Goal: Task Accomplishment & Management: Use online tool/utility

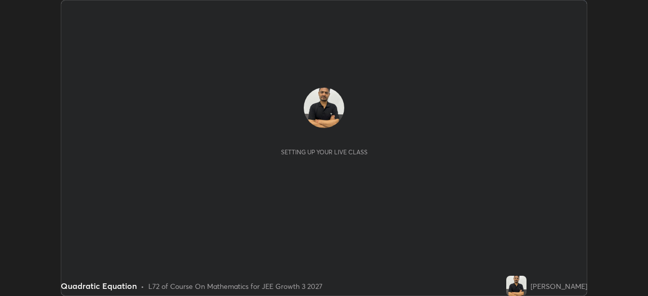
scroll to position [296, 648]
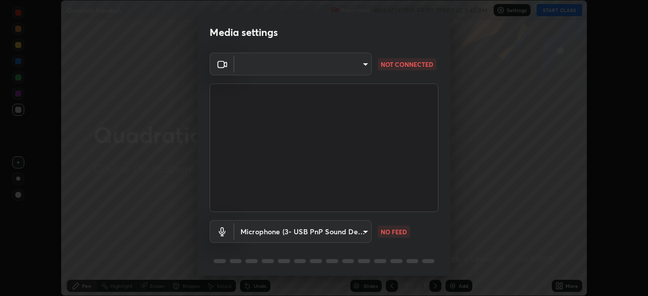
click at [359, 68] on body "Erase all Quadratic Equation Recording WAS SCHEDULED TO START AT 3:45 PM Settin…" at bounding box center [324, 148] width 648 height 296
click at [355, 71] on div at bounding box center [324, 148] width 648 height 296
click at [360, 236] on body "Erase all Quadratic Equation Recording WAS SCHEDULED TO START AT 3:45 PM Settin…" at bounding box center [324, 148] width 648 height 296
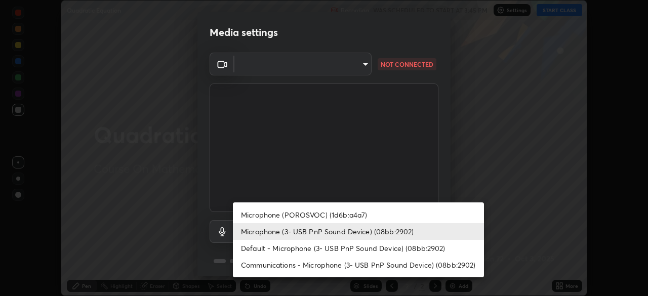
click at [327, 217] on li "Microphone (POROSVOC) (1d6b:a4a7)" at bounding box center [358, 215] width 251 height 17
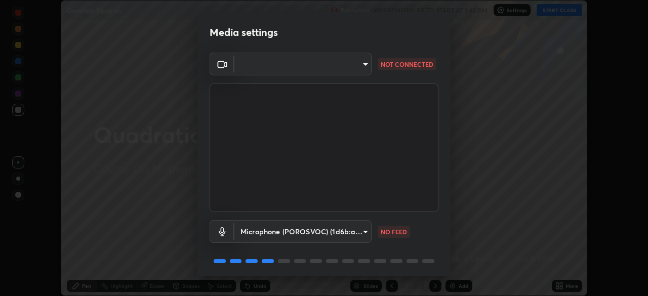
click at [362, 232] on body "Erase all Quadratic Equation Recording WAS SCHEDULED TO START AT 3:45 PM Settin…" at bounding box center [324, 148] width 648 height 296
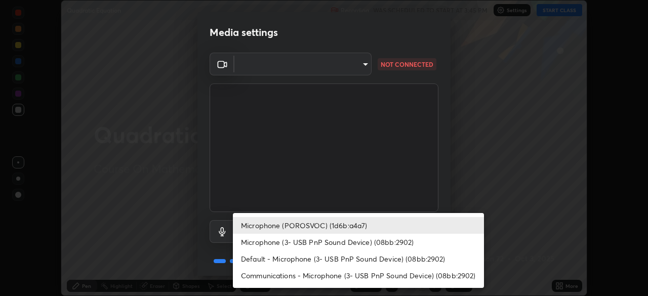
click at [322, 244] on li "Microphone (3- USB PnP Sound Device) (08bb:2902)" at bounding box center [358, 242] width 251 height 17
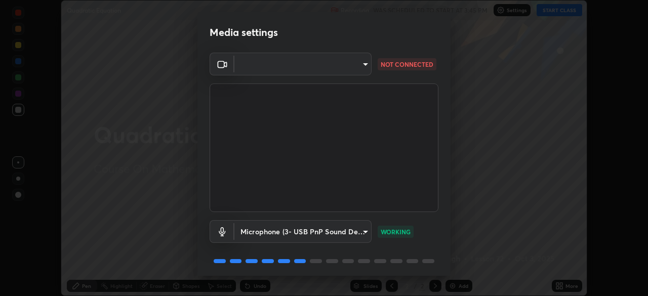
scroll to position [36, 0]
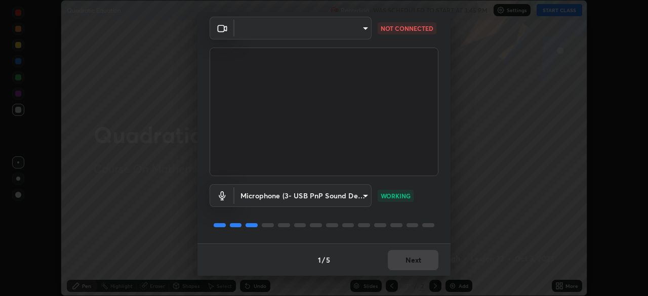
click at [361, 195] on body "Erase all Quadratic Equation Recording WAS SCHEDULED TO START AT 3:45 PM Settin…" at bounding box center [324, 148] width 648 height 296
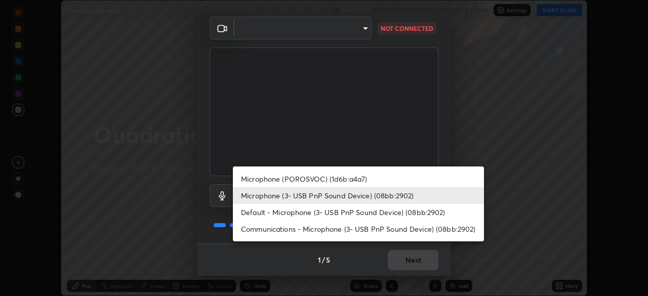
click at [353, 177] on li "Microphone (POROSVOC) (1d6b:a4a7)" at bounding box center [358, 179] width 251 height 17
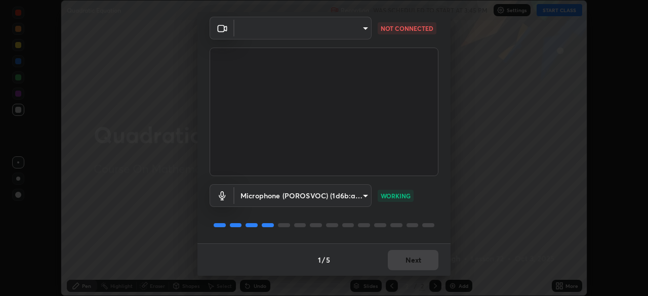
click at [363, 195] on body "Erase all Quadratic Equation Recording WAS SCHEDULED TO START AT 3:45 PM Settin…" at bounding box center [324, 148] width 648 height 296
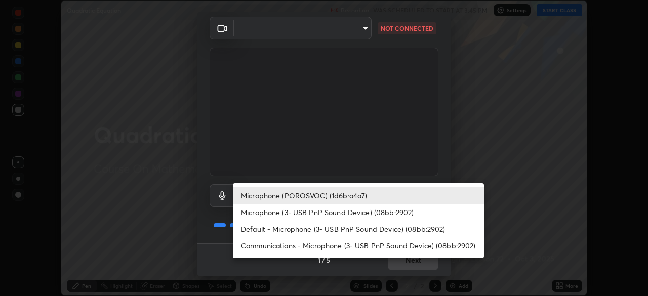
click at [354, 214] on li "Microphone (3- USB PnP Sound Device) (08bb:2902)" at bounding box center [358, 212] width 251 height 17
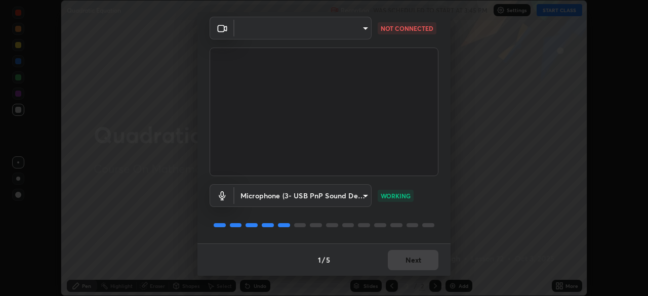
type input "cb24b82a28a631a185372a3f6dcfa7a87a9e27a3600d92b4f9b431976feaa604"
click at [504, 182] on div "Media settings ​ NOT CONNECTED Microphone (3- USB PnP Sound Device) (08bb:2902)…" at bounding box center [324, 148] width 648 height 296
click at [506, 186] on div "Media settings ​ NOT CONNECTED Microphone (3- USB PnP Sound Device) (08bb:2902)…" at bounding box center [324, 148] width 648 height 296
click at [505, 190] on div "Media settings ​ NOT CONNECTED Microphone (3- USB PnP Sound Device) (08bb:2902)…" at bounding box center [324, 148] width 648 height 296
click at [509, 188] on div "Media settings ​ NOT CONNECTED Microphone (3- USB PnP Sound Device) (08bb:2902)…" at bounding box center [324, 148] width 648 height 296
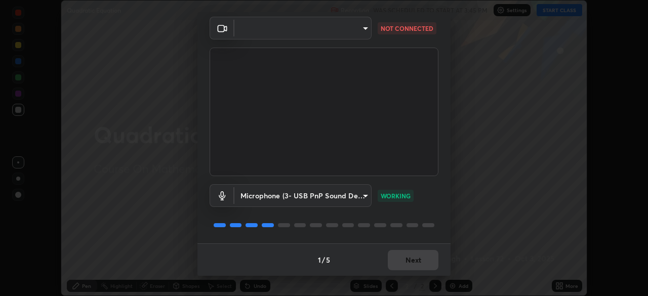
click at [564, 13] on div "Media settings ​ NOT CONNECTED Microphone (3- USB PnP Sound Device) (08bb:2902)…" at bounding box center [324, 148] width 648 height 296
click at [560, 13] on div "Media settings ​ NOT CONNECTED Microphone (3- USB PnP Sound Device) (08bb:2902)…" at bounding box center [324, 148] width 648 height 296
click at [557, 12] on div "Media settings ​ NOT CONNECTED Microphone (3- USB PnP Sound Device) (08bb:2902)…" at bounding box center [324, 148] width 648 height 296
click at [555, 12] on div "Media settings ​ NOT CONNECTED Microphone (3- USB PnP Sound Device) (08bb:2902)…" at bounding box center [324, 148] width 648 height 296
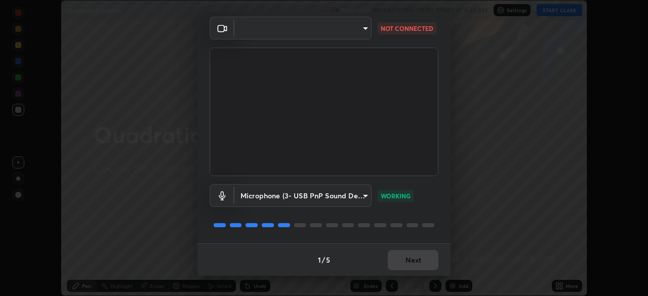
click at [553, 10] on div "Media settings ​ NOT CONNECTED Microphone (3- USB PnP Sound Device) (08bb:2902)…" at bounding box center [324, 148] width 648 height 296
click at [555, 11] on div "Media settings ​ NOT CONNECTED Microphone (3- USB PnP Sound Device) (08bb:2902)…" at bounding box center [324, 148] width 648 height 296
click at [552, 13] on div "Media settings ​ NOT CONNECTED Microphone (3- USB PnP Sound Device) (08bb:2902)…" at bounding box center [324, 148] width 648 height 296
click at [555, 11] on div "Media settings ​ NOT CONNECTED Microphone (3- USB PnP Sound Device) (08bb:2902)…" at bounding box center [324, 148] width 648 height 296
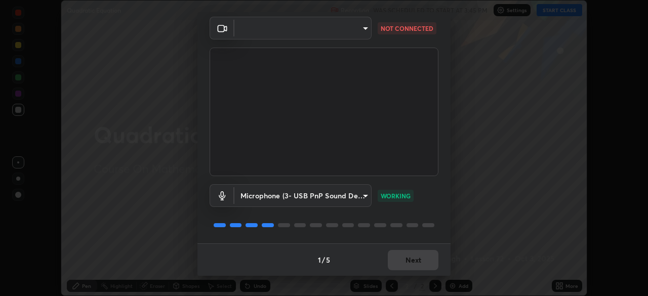
click at [557, 11] on div "Media settings ​ NOT CONNECTED Microphone (3- USB PnP Sound Device) (08bb:2902)…" at bounding box center [324, 148] width 648 height 296
click at [558, 12] on div "Media settings ​ NOT CONNECTED Microphone (3- USB PnP Sound Device) (08bb:2902)…" at bounding box center [324, 148] width 648 height 296
click at [560, 12] on div "Media settings ​ NOT CONNECTED Microphone (3- USB PnP Sound Device) (08bb:2902)…" at bounding box center [324, 148] width 648 height 296
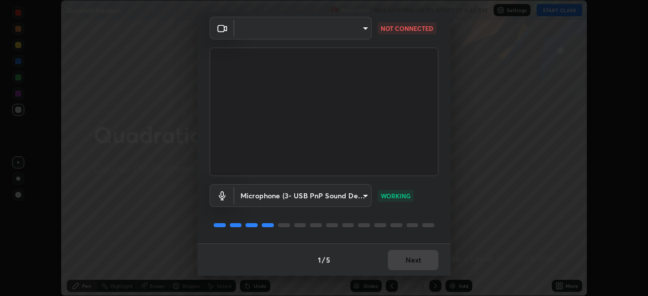
click at [562, 10] on div "Media settings ​ NOT CONNECTED Microphone (3- USB PnP Sound Device) (08bb:2902)…" at bounding box center [324, 148] width 648 height 296
click at [564, 13] on div "Media settings ​ NOT CONNECTED Microphone (3- USB PnP Sound Device) (08bb:2902)…" at bounding box center [324, 148] width 648 height 296
click at [559, 11] on div "Media settings ​ NOT CONNECTED Microphone (3- USB PnP Sound Device) (08bb:2902)…" at bounding box center [324, 148] width 648 height 296
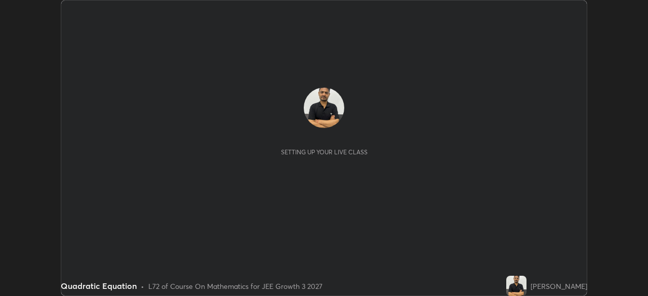
scroll to position [296, 648]
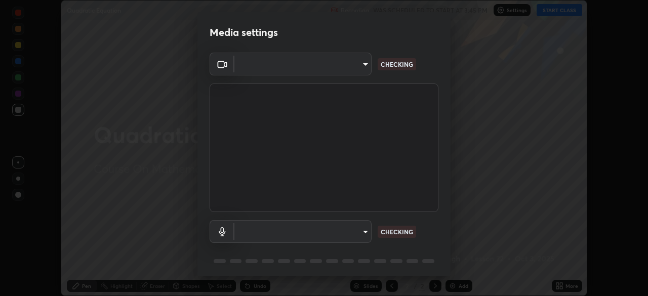
type input "0fc1d2ce570ea17243df697a3f24b6ca2eb9cfdb56cfc6cb30728fb274b290bd"
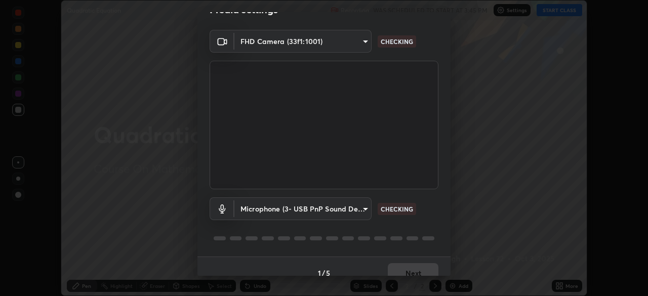
scroll to position [23, 0]
click at [363, 210] on body "Erase all Quadratic Equation Recording WAS SCHEDULED TO START AT 3:45 PM Settin…" at bounding box center [324, 148] width 648 height 296
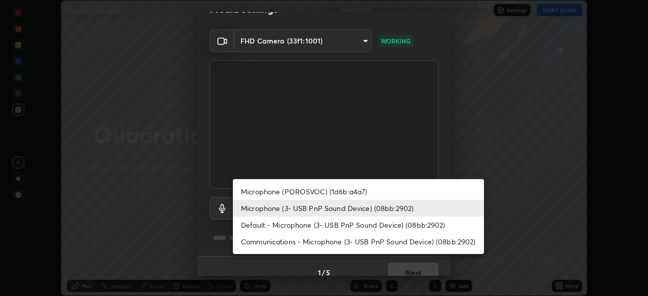
click at [353, 191] on li "Microphone (POROSVOC) (1d6b:a4a7)" at bounding box center [358, 191] width 251 height 17
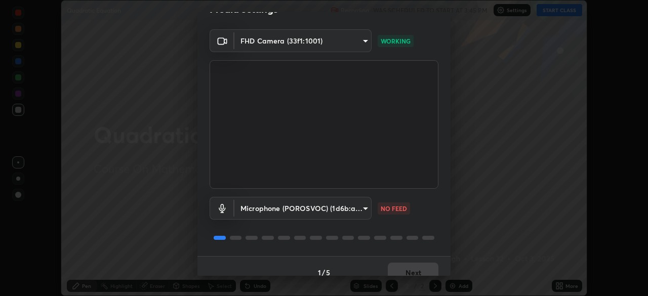
click at [367, 208] on body "Erase all Quadratic Equation Recording WAS SCHEDULED TO START AT 3:45 PM Settin…" at bounding box center [324, 148] width 648 height 296
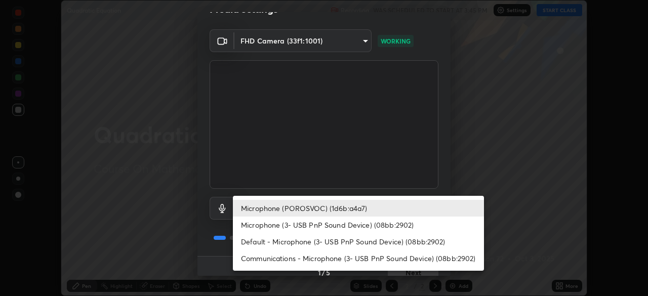
click at [366, 226] on li "Microphone (3- USB PnP Sound Device) (08bb:2902)" at bounding box center [358, 225] width 251 height 17
type input "cb24b82a28a631a185372a3f6dcfa7a87a9e27a3600d92b4f9b431976feaa604"
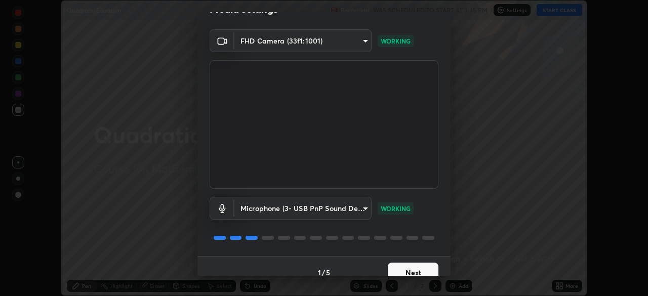
click at [426, 265] on button "Next" at bounding box center [413, 273] width 51 height 20
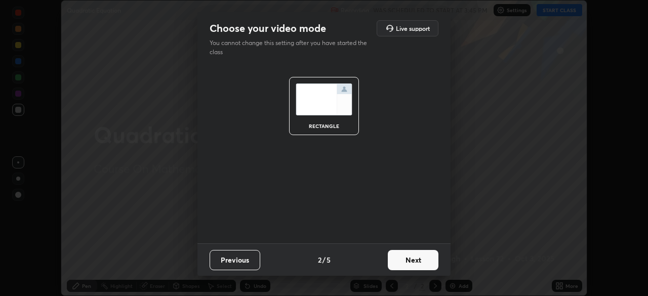
scroll to position [0, 0]
click at [425, 267] on button "Next" at bounding box center [413, 260] width 51 height 20
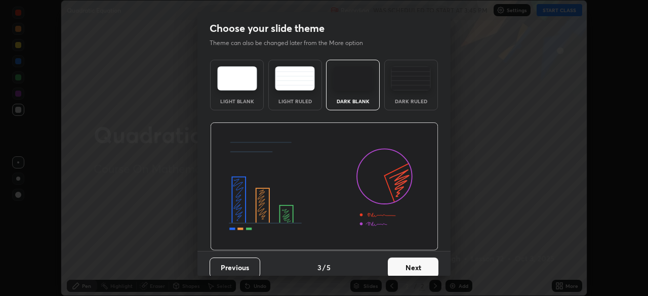
click at [427, 259] on button "Next" at bounding box center [413, 268] width 51 height 20
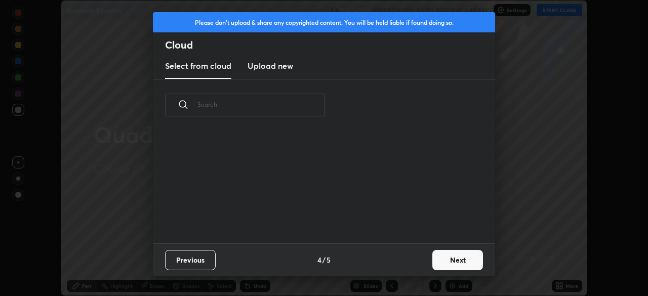
click at [433, 255] on button "Next" at bounding box center [457, 260] width 51 height 20
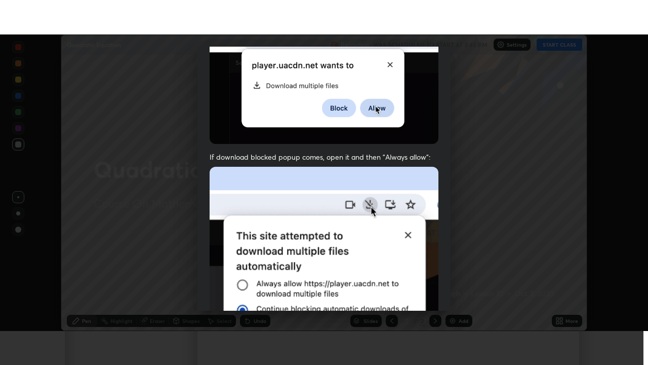
scroll to position [243, 0]
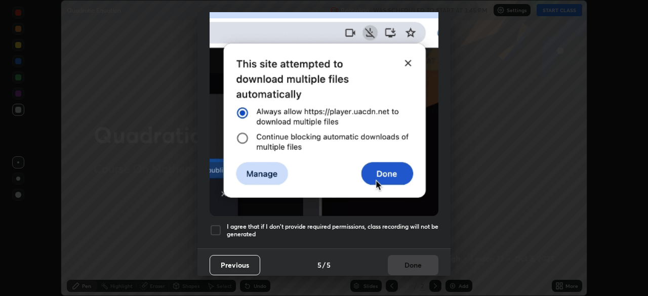
click at [216, 224] on div at bounding box center [216, 230] width 12 height 12
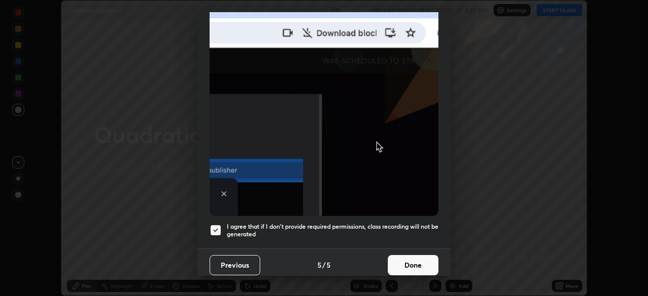
click at [415, 267] on button "Done" at bounding box center [413, 265] width 51 height 20
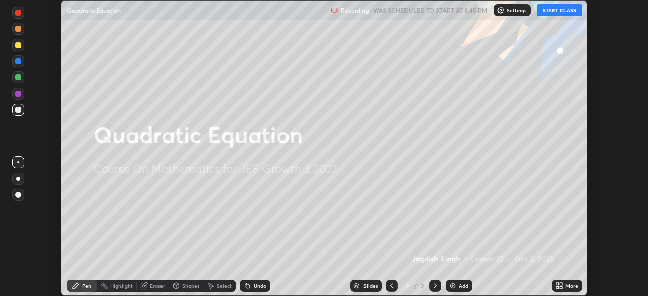
click at [556, 11] on button "START CLASS" at bounding box center [560, 10] width 46 height 12
click at [512, 12] on p "Settings" at bounding box center [521, 10] width 20 height 5
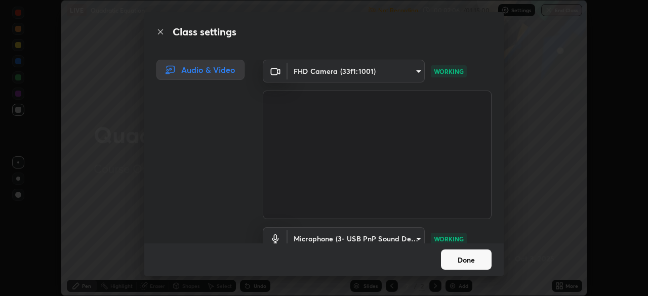
click at [466, 260] on button "Done" at bounding box center [466, 260] width 51 height 20
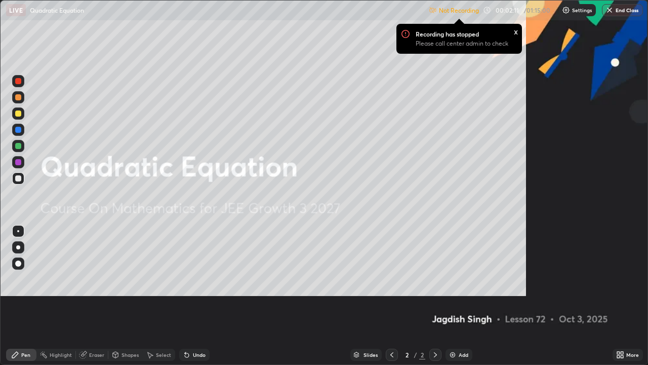
scroll to position [365, 648]
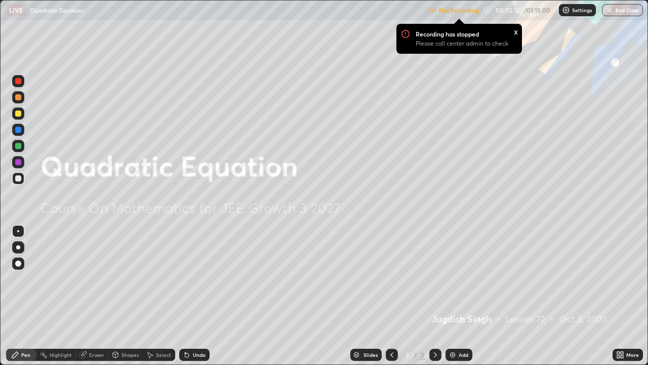
click at [442, 11] on p "Not Recording" at bounding box center [459, 11] width 40 height 8
click at [453, 11] on p "Not Recording" at bounding box center [459, 11] width 40 height 8
click at [573, 10] on p "Settings" at bounding box center [582, 10] width 20 height 5
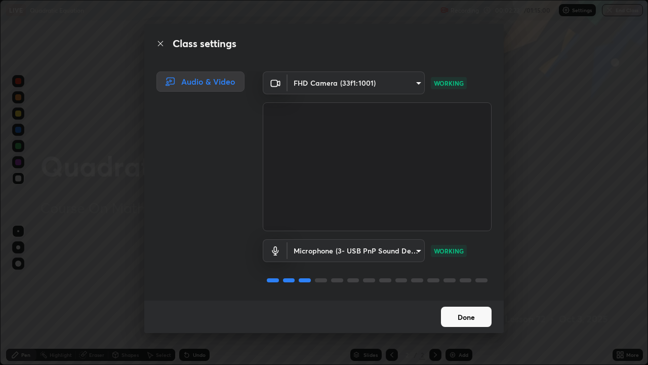
click at [468, 296] on button "Done" at bounding box center [466, 316] width 51 height 20
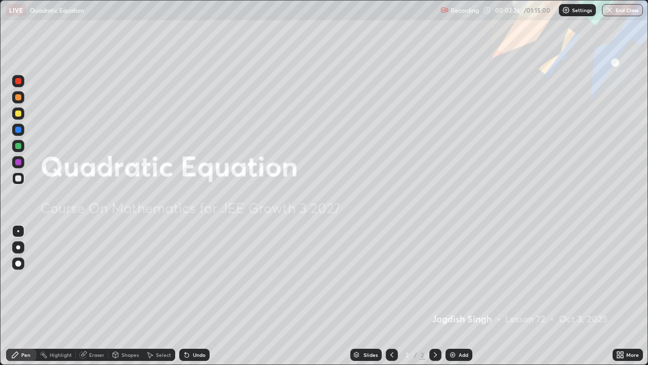
click at [450, 296] on img at bounding box center [453, 354] width 8 height 8
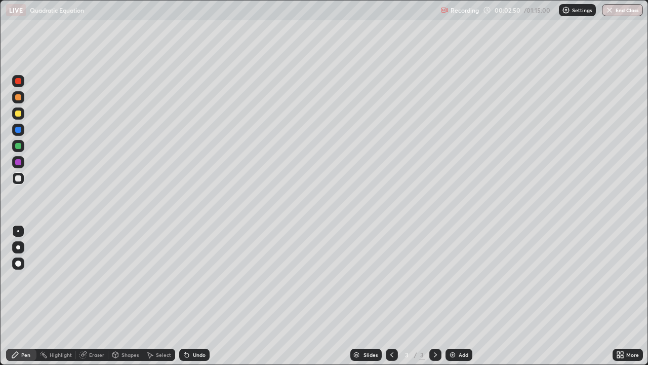
click at [16, 96] on div at bounding box center [18, 97] width 6 height 6
click at [19, 99] on div at bounding box center [18, 97] width 6 height 6
click at [19, 113] on div at bounding box center [18, 113] width 6 height 6
click at [92, 296] on div "Eraser" at bounding box center [92, 354] width 32 height 12
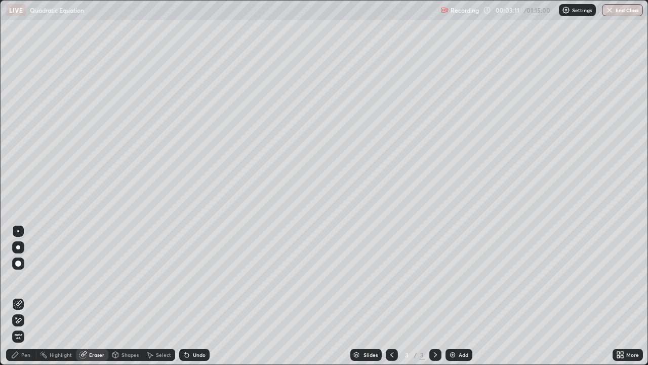
click at [32, 296] on div "Pen" at bounding box center [21, 354] width 30 height 12
click at [35, 296] on div "Pen" at bounding box center [21, 354] width 30 height 20
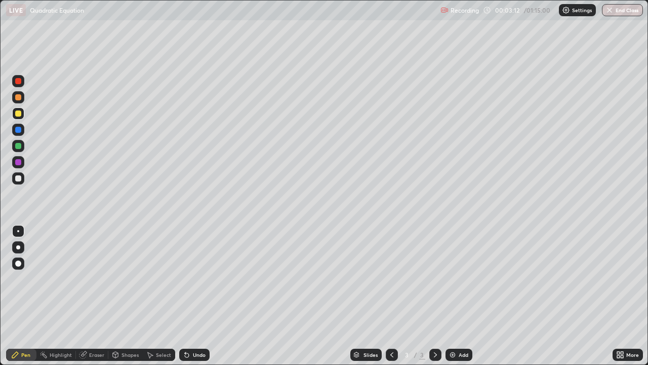
click at [17, 182] on div at bounding box center [18, 178] width 12 height 12
click at [19, 113] on div at bounding box center [18, 113] width 6 height 6
click at [21, 177] on div at bounding box center [18, 178] width 6 height 6
click at [100, 296] on div "Eraser" at bounding box center [96, 354] width 15 height 5
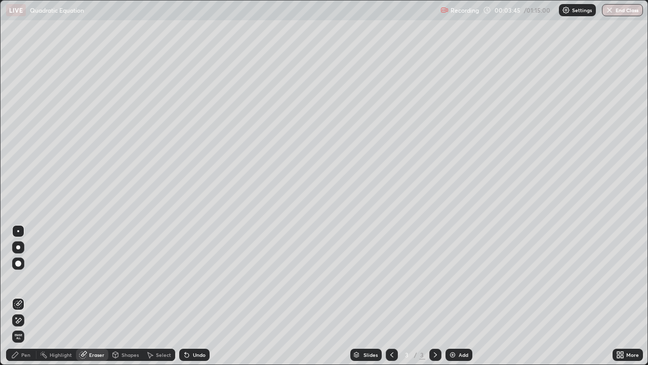
click at [30, 296] on div "Pen" at bounding box center [21, 354] width 30 height 12
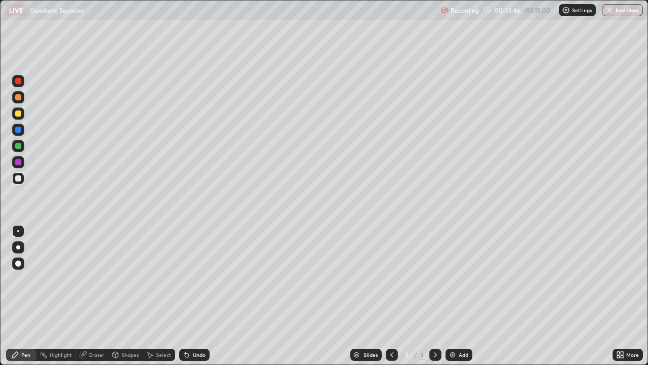
click at [21, 179] on div at bounding box center [18, 178] width 6 height 6
click at [24, 146] on div at bounding box center [18, 146] width 12 height 12
click at [21, 181] on div at bounding box center [18, 178] width 12 height 12
click at [24, 113] on div at bounding box center [18, 113] width 12 height 12
click at [24, 177] on div at bounding box center [18, 178] width 12 height 12
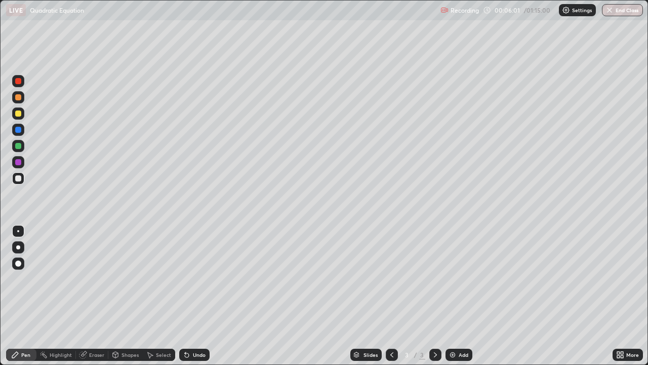
click at [23, 180] on div at bounding box center [18, 178] width 12 height 12
click at [19, 133] on div at bounding box center [18, 130] width 12 height 12
click at [16, 162] on div at bounding box center [18, 162] width 6 height 6
click at [22, 99] on div at bounding box center [18, 97] width 12 height 12
click at [19, 180] on div at bounding box center [18, 178] width 6 height 6
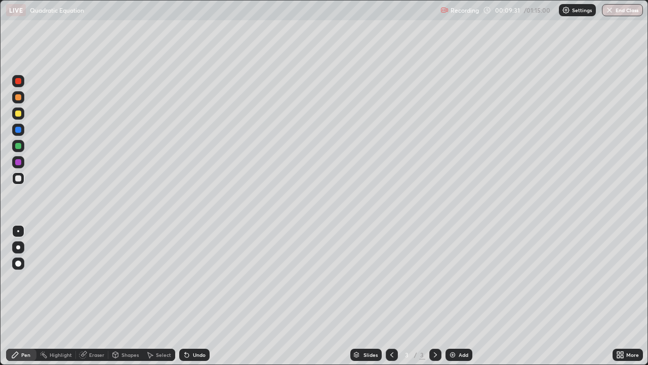
click at [17, 183] on div at bounding box center [18, 178] width 12 height 12
click at [447, 296] on div "Add" at bounding box center [459, 354] width 27 height 12
click at [21, 98] on div at bounding box center [18, 97] width 6 height 6
click at [256, 44] on button "Undo" at bounding box center [264, 48] width 29 height 12
click at [19, 146] on div at bounding box center [18, 146] width 6 height 6
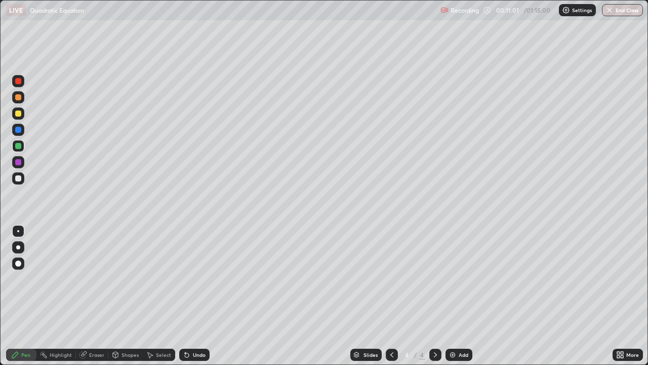
click at [89, 296] on div "Eraser" at bounding box center [92, 354] width 32 height 12
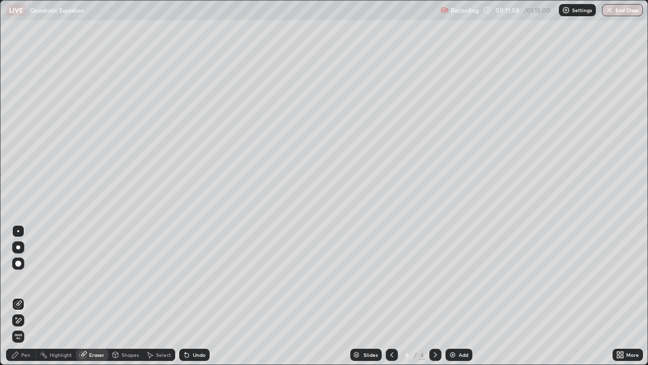
click at [28, 296] on div "Pen" at bounding box center [21, 354] width 30 height 12
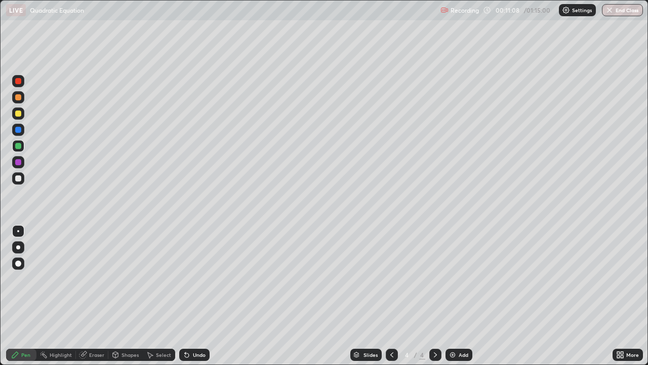
click at [22, 147] on div at bounding box center [18, 146] width 12 height 12
click at [19, 178] on div at bounding box center [18, 178] width 6 height 6
click at [23, 179] on div at bounding box center [18, 178] width 12 height 12
click at [19, 177] on div at bounding box center [18, 178] width 6 height 6
click at [92, 296] on div "Eraser" at bounding box center [92, 354] width 32 height 12
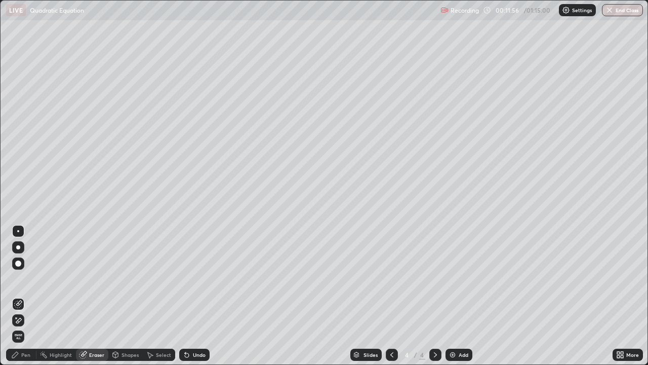
click at [24, 296] on div "Pen" at bounding box center [25, 354] width 9 height 5
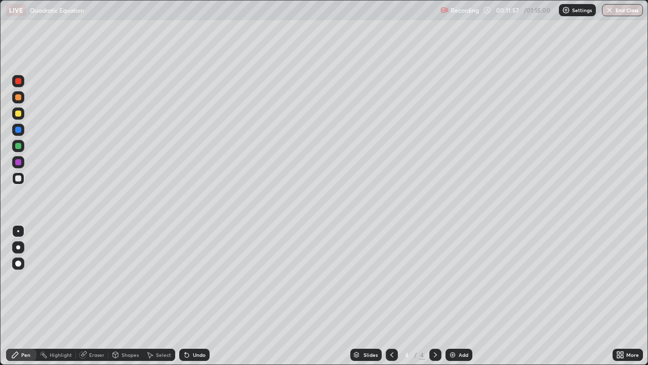
click at [17, 178] on div at bounding box center [18, 178] width 6 height 6
click at [92, 296] on div "Eraser" at bounding box center [92, 354] width 32 height 12
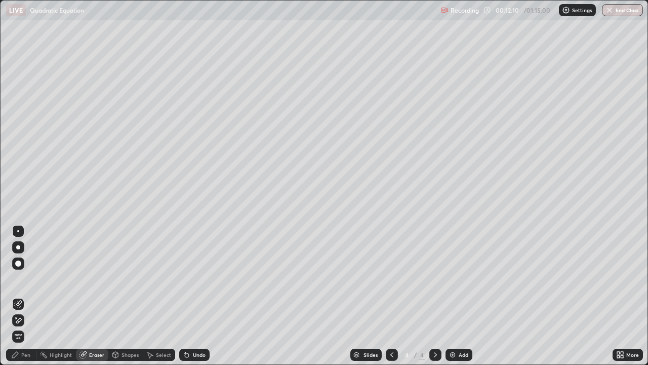
click at [22, 296] on div "Pen" at bounding box center [25, 354] width 9 height 5
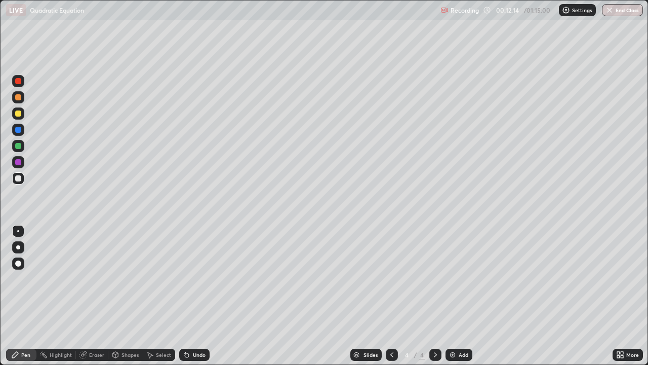
click at [98, 296] on div "Eraser" at bounding box center [92, 354] width 32 height 12
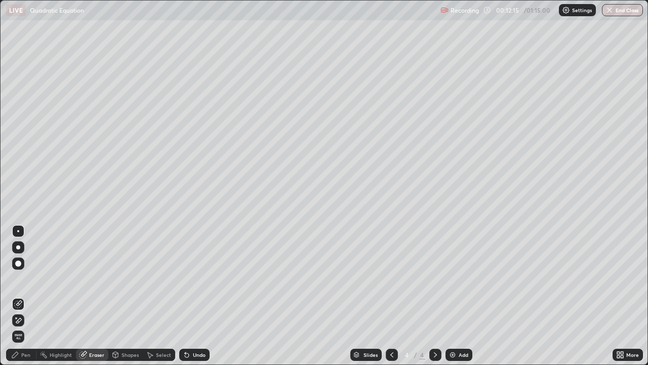
click at [25, 296] on div "Pen" at bounding box center [21, 354] width 30 height 12
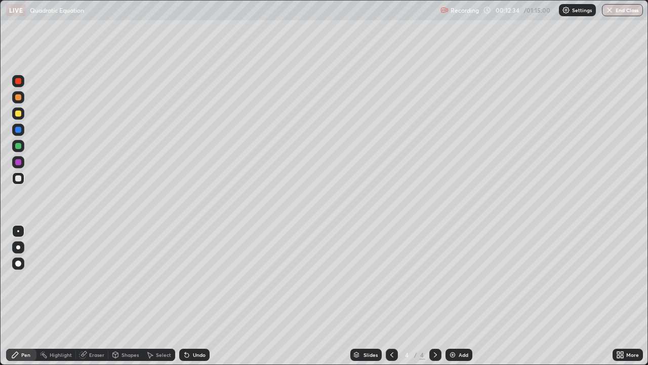
click at [17, 178] on div at bounding box center [18, 178] width 6 height 6
click at [99, 296] on div "Eraser" at bounding box center [96, 354] width 15 height 5
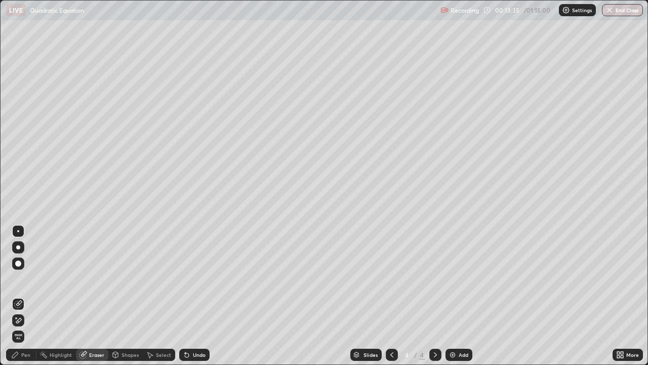
click at [28, 296] on div "Pen" at bounding box center [25, 354] width 9 height 5
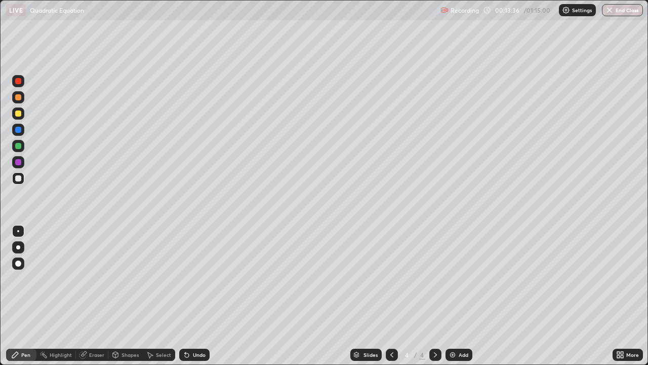
click at [22, 181] on div at bounding box center [18, 178] width 12 height 12
click at [22, 144] on div at bounding box center [18, 146] width 12 height 12
click at [19, 118] on div at bounding box center [18, 113] width 12 height 12
click at [22, 180] on div at bounding box center [18, 178] width 12 height 12
click at [23, 145] on div at bounding box center [18, 146] width 12 height 12
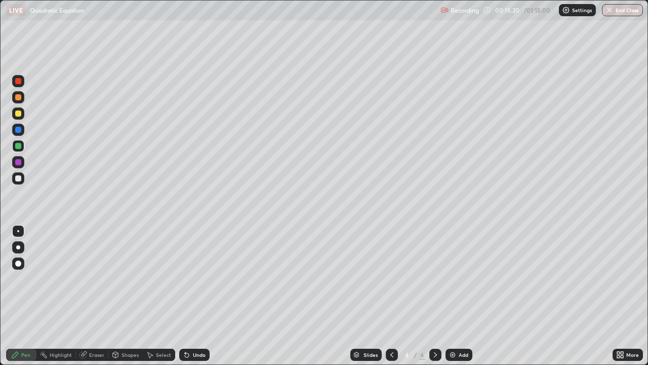
click at [22, 163] on div at bounding box center [18, 162] width 12 height 12
click at [18, 131] on div at bounding box center [18, 130] width 6 height 6
click at [17, 184] on div at bounding box center [18, 178] width 12 height 12
click at [97, 296] on div "Eraser" at bounding box center [96, 354] width 15 height 5
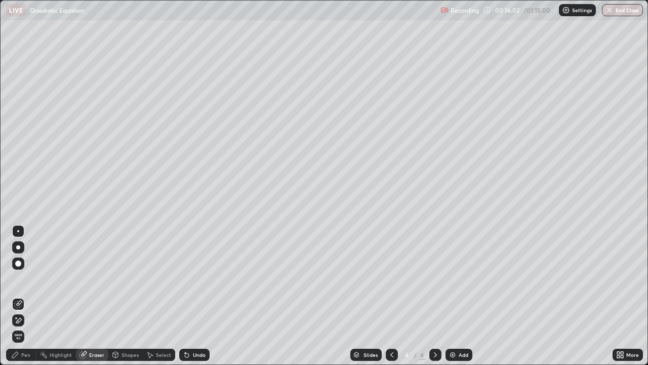
click at [19, 296] on div "Pen" at bounding box center [21, 354] width 30 height 12
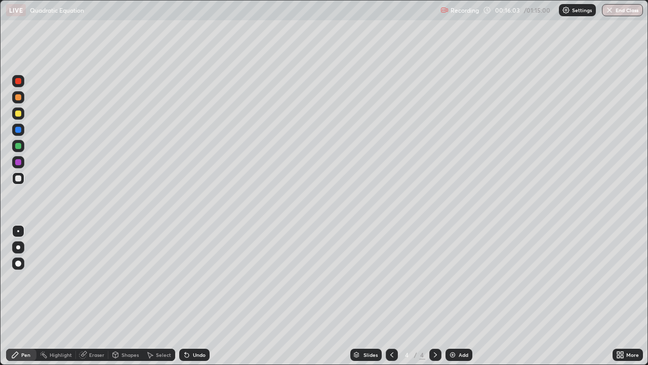
click at [23, 179] on div at bounding box center [18, 178] width 12 height 12
click at [22, 179] on div at bounding box center [18, 178] width 12 height 12
click at [19, 178] on div at bounding box center [18, 178] width 6 height 6
click at [454, 296] on img at bounding box center [453, 354] width 8 height 8
click at [18, 179] on div at bounding box center [18, 178] width 6 height 6
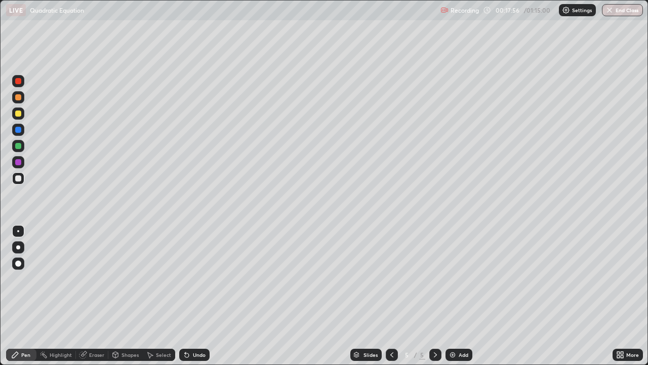
click at [388, 296] on icon at bounding box center [392, 354] width 8 height 8
click at [434, 296] on icon at bounding box center [435, 354] width 8 height 8
click at [391, 296] on icon at bounding box center [392, 354] width 8 height 8
click at [433, 296] on icon at bounding box center [435, 354] width 8 height 8
click at [386, 296] on div at bounding box center [392, 354] width 12 height 20
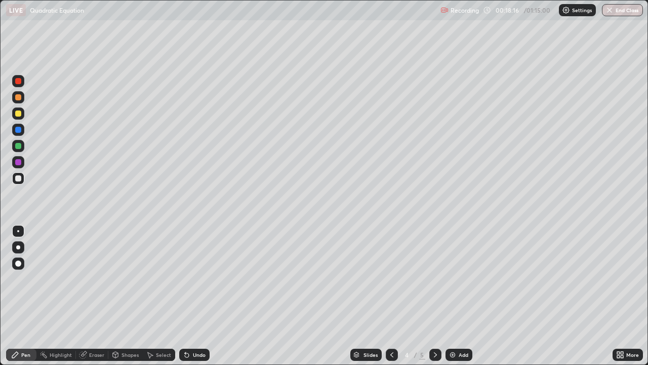
click at [435, 296] on icon at bounding box center [435, 354] width 8 height 8
click at [22, 146] on div at bounding box center [18, 146] width 12 height 12
click at [18, 162] on div at bounding box center [18, 162] width 6 height 6
click at [15, 178] on div at bounding box center [18, 178] width 6 height 6
click at [96, 296] on div "Eraser" at bounding box center [96, 354] width 15 height 5
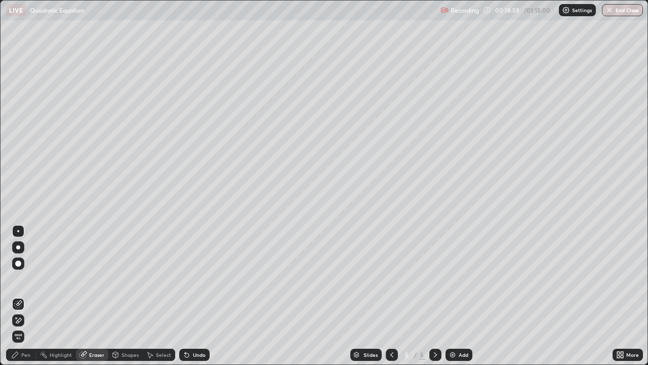
click at [29, 296] on div "Pen" at bounding box center [21, 354] width 30 height 12
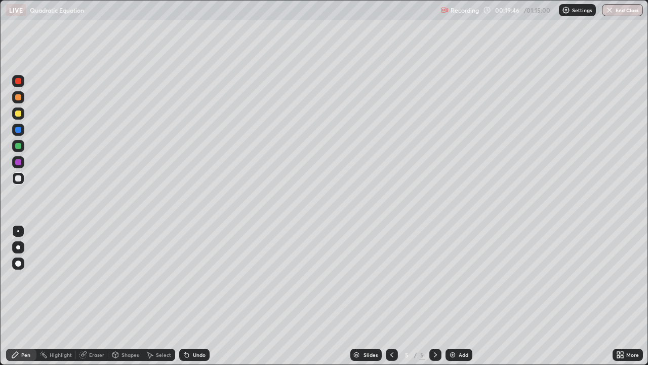
click at [391, 296] on icon at bounding box center [391, 354] width 3 height 5
click at [429, 296] on div at bounding box center [435, 354] width 12 height 12
click at [19, 182] on div at bounding box center [18, 178] width 12 height 12
click at [20, 182] on div at bounding box center [18, 178] width 12 height 12
click at [23, 113] on div at bounding box center [18, 113] width 12 height 12
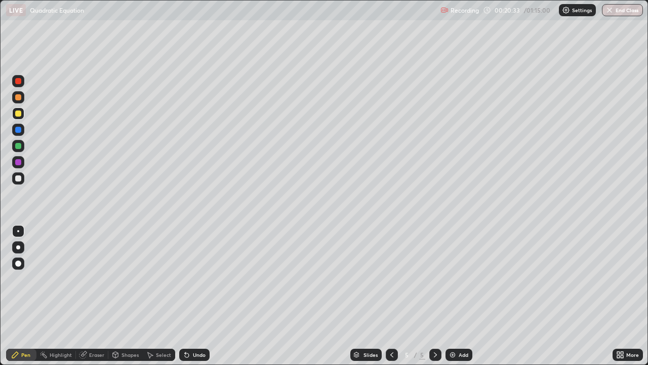
click at [24, 179] on div at bounding box center [18, 178] width 12 height 12
click at [95, 296] on div "Eraser" at bounding box center [96, 354] width 15 height 5
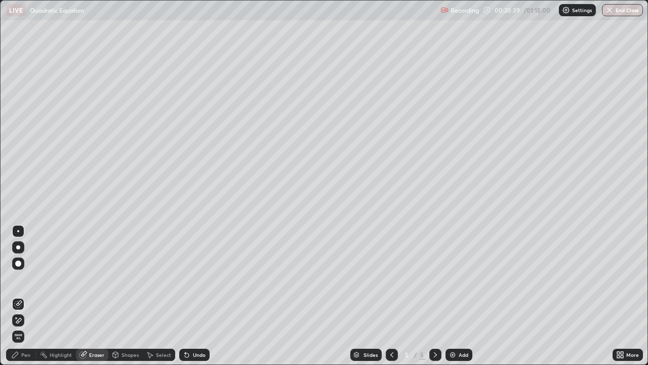
click at [29, 296] on div "Pen" at bounding box center [25, 354] width 9 height 5
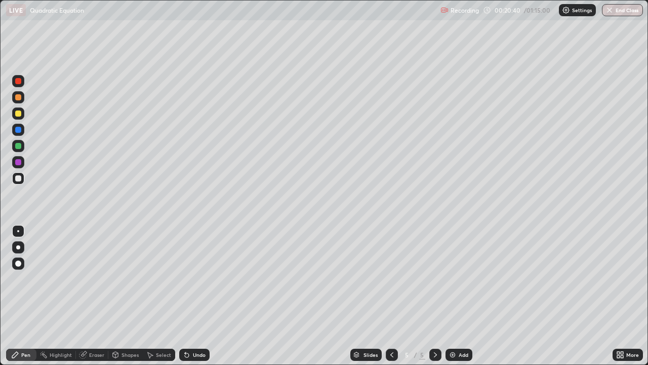
click at [19, 147] on div at bounding box center [18, 146] width 6 height 6
click at [18, 181] on div at bounding box center [18, 178] width 6 height 6
click at [19, 180] on div at bounding box center [18, 178] width 6 height 6
click at [18, 112] on div at bounding box center [18, 113] width 6 height 6
click at [19, 182] on div at bounding box center [18, 178] width 12 height 12
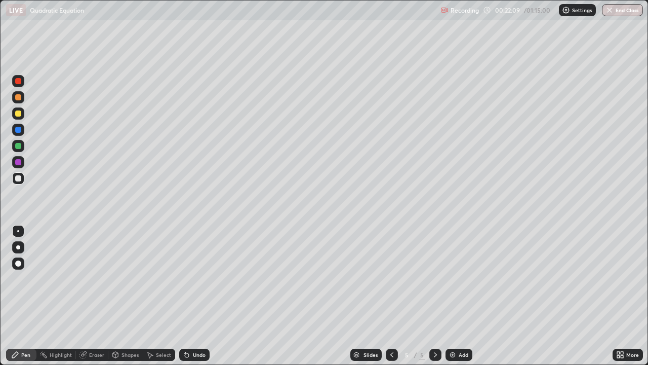
click at [17, 133] on div at bounding box center [18, 130] width 12 height 12
click at [17, 180] on div at bounding box center [18, 178] width 6 height 6
click at [21, 183] on div at bounding box center [18, 178] width 12 height 12
click at [453, 296] on img at bounding box center [453, 354] width 8 height 8
click at [21, 177] on div at bounding box center [18, 178] width 6 height 6
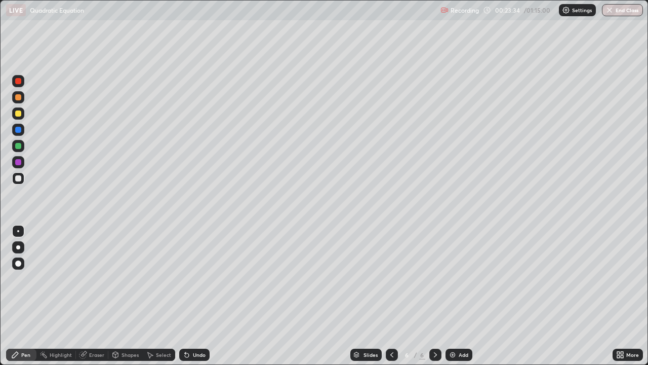
click at [22, 113] on div at bounding box center [18, 113] width 12 height 12
click at [20, 176] on div at bounding box center [18, 178] width 6 height 6
click at [21, 177] on div at bounding box center [18, 178] width 6 height 6
click at [18, 144] on div at bounding box center [18, 146] width 6 height 6
click at [21, 159] on div at bounding box center [18, 162] width 6 height 6
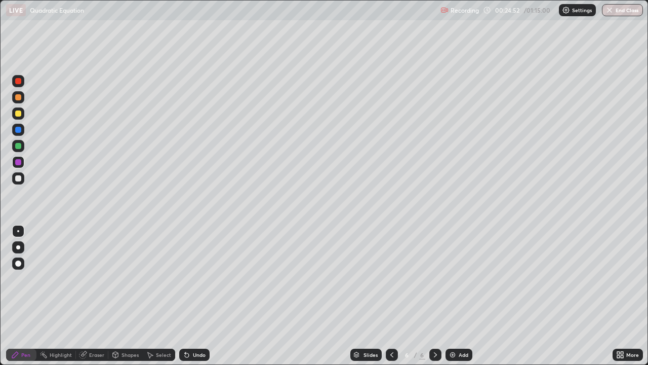
click at [19, 178] on div at bounding box center [18, 178] width 6 height 6
click at [103, 296] on div "Eraser" at bounding box center [96, 354] width 15 height 5
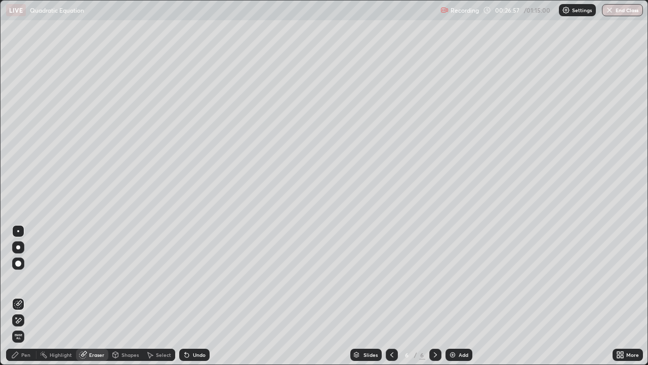
click at [28, 296] on div "Pen" at bounding box center [25, 354] width 9 height 5
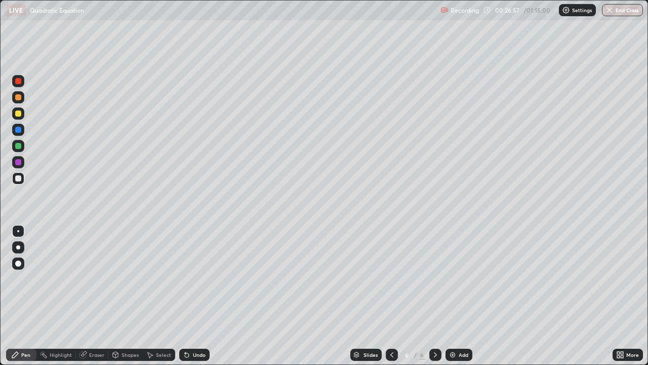
click at [24, 175] on div at bounding box center [18, 178] width 12 height 12
click at [83, 296] on div "Eraser" at bounding box center [92, 354] width 32 height 12
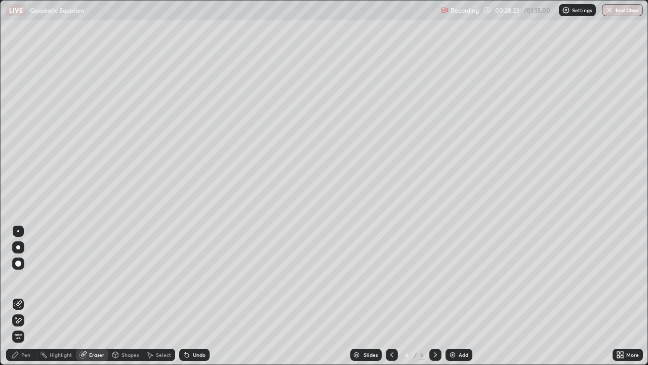
click at [94, 296] on div "Eraser" at bounding box center [92, 354] width 32 height 12
click at [32, 296] on div "Pen" at bounding box center [21, 354] width 30 height 12
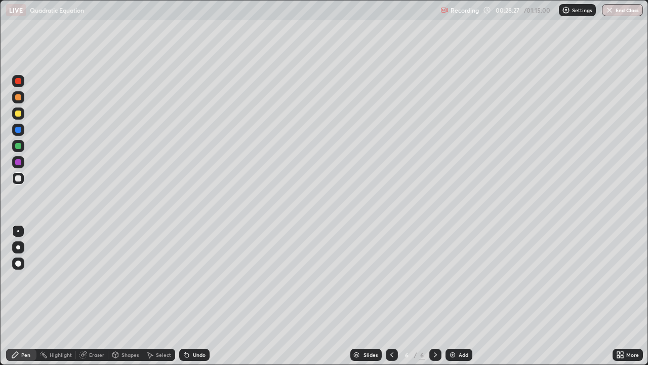
click at [20, 179] on div at bounding box center [18, 178] width 6 height 6
click at [456, 296] on div "Add" at bounding box center [459, 354] width 27 height 12
click at [391, 296] on icon at bounding box center [392, 354] width 8 height 8
click at [434, 296] on icon at bounding box center [435, 354] width 8 height 8
click at [19, 179] on div at bounding box center [18, 178] width 6 height 6
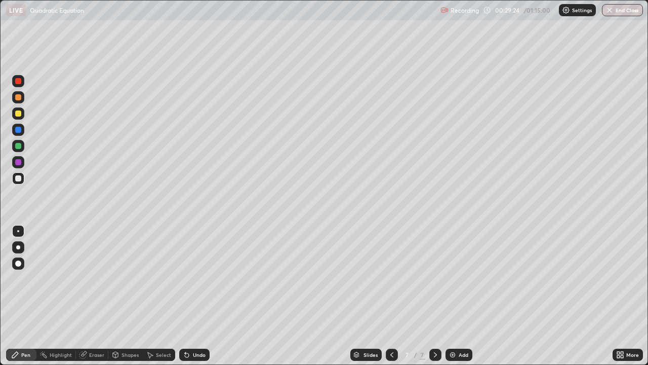
click at [23, 111] on div at bounding box center [18, 113] width 12 height 12
click at [23, 112] on div at bounding box center [18, 113] width 12 height 12
click at [102, 296] on div "Eraser" at bounding box center [92, 354] width 32 height 12
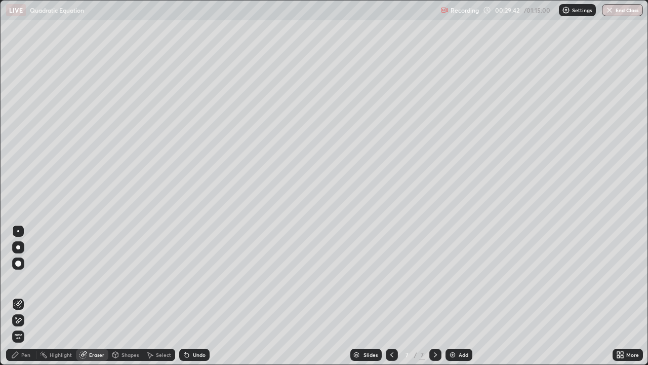
click at [31, 296] on div "Pen" at bounding box center [21, 354] width 30 height 12
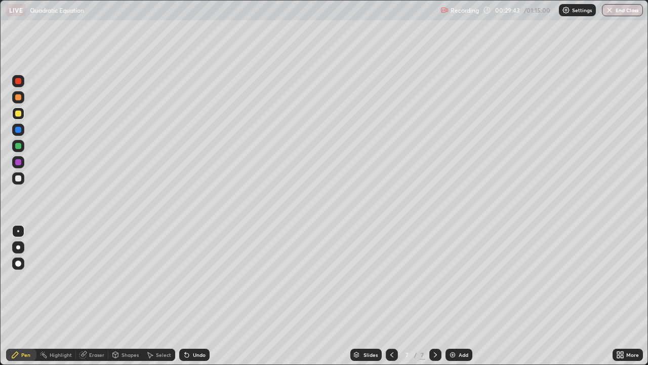
click at [20, 114] on div at bounding box center [18, 113] width 6 height 6
click at [19, 178] on div at bounding box center [18, 178] width 6 height 6
click at [23, 147] on div at bounding box center [18, 146] width 12 height 12
click at [16, 178] on div at bounding box center [18, 178] width 6 height 6
click at [20, 160] on div at bounding box center [18, 162] width 6 height 6
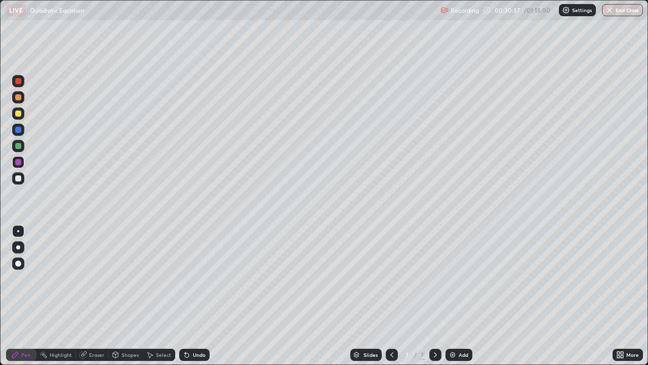
click at [20, 178] on div at bounding box center [18, 178] width 6 height 6
click at [16, 177] on div at bounding box center [18, 178] width 6 height 6
click at [17, 98] on div at bounding box center [18, 97] width 6 height 6
click at [18, 176] on div at bounding box center [18, 178] width 6 height 6
click at [20, 115] on div at bounding box center [18, 113] width 6 height 6
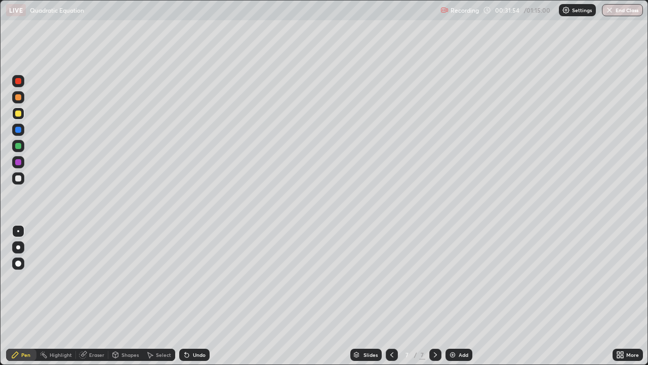
click at [18, 183] on div at bounding box center [18, 178] width 12 height 12
click at [92, 296] on div "Eraser" at bounding box center [92, 354] width 32 height 12
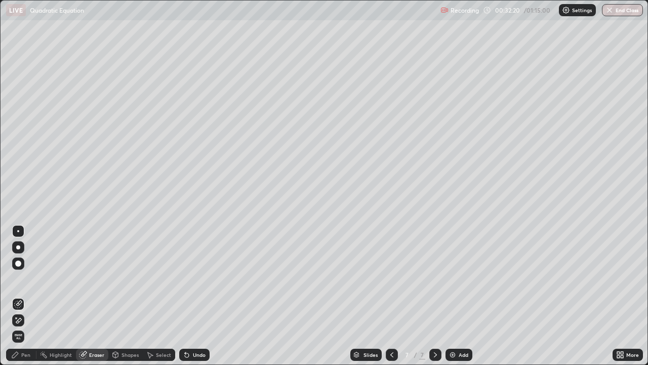
click at [25, 296] on div "Pen" at bounding box center [25, 354] width 9 height 5
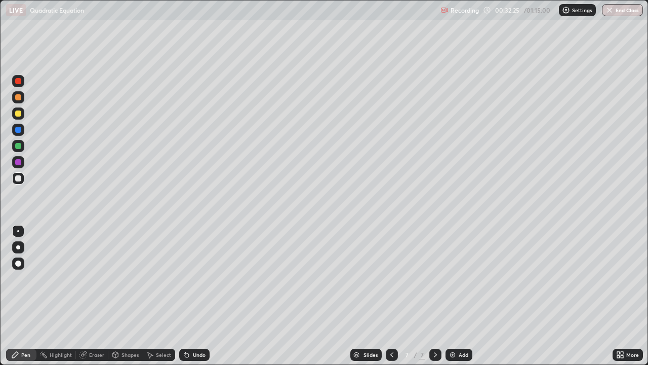
click at [19, 132] on div at bounding box center [18, 130] width 6 height 6
click at [17, 113] on div at bounding box center [18, 113] width 6 height 6
click at [22, 100] on div at bounding box center [18, 97] width 12 height 12
click at [22, 146] on div at bounding box center [18, 146] width 12 height 12
click at [18, 179] on div at bounding box center [18, 178] width 6 height 6
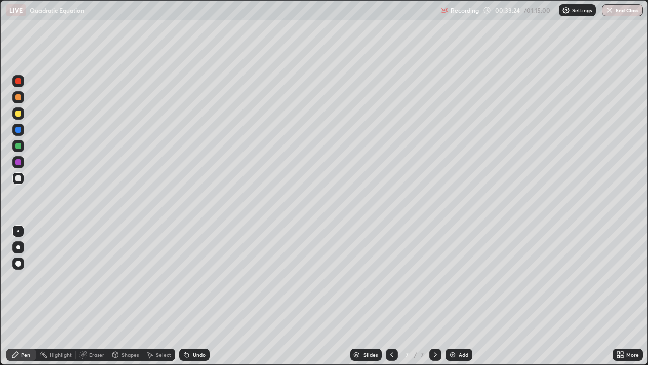
click at [22, 149] on div at bounding box center [18, 146] width 12 height 12
click at [22, 179] on div at bounding box center [18, 178] width 12 height 12
click at [14, 182] on div at bounding box center [18, 178] width 12 height 12
click at [18, 179] on div at bounding box center [18, 178] width 6 height 6
click at [17, 182] on div at bounding box center [18, 178] width 12 height 12
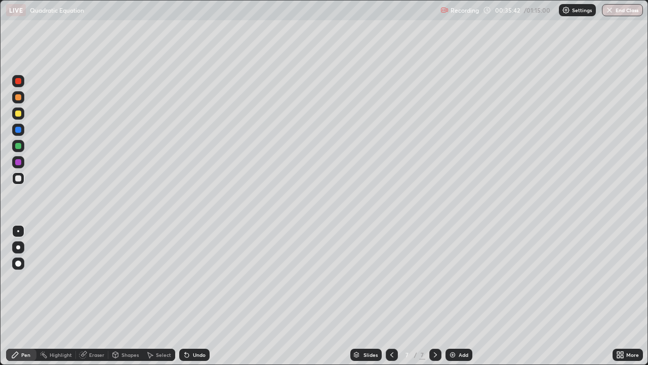
click at [453, 296] on img at bounding box center [453, 354] width 8 height 8
click at [19, 178] on div at bounding box center [18, 178] width 6 height 6
click at [21, 173] on div at bounding box center [18, 178] width 12 height 12
click at [18, 112] on div at bounding box center [18, 113] width 6 height 6
click at [19, 174] on div at bounding box center [18, 178] width 12 height 12
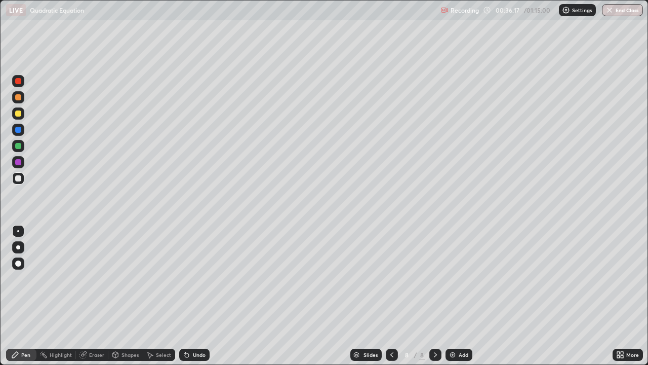
click at [22, 113] on div at bounding box center [18, 113] width 12 height 12
click at [18, 179] on div at bounding box center [18, 178] width 6 height 6
click at [98, 296] on div "Eraser" at bounding box center [96, 354] width 15 height 5
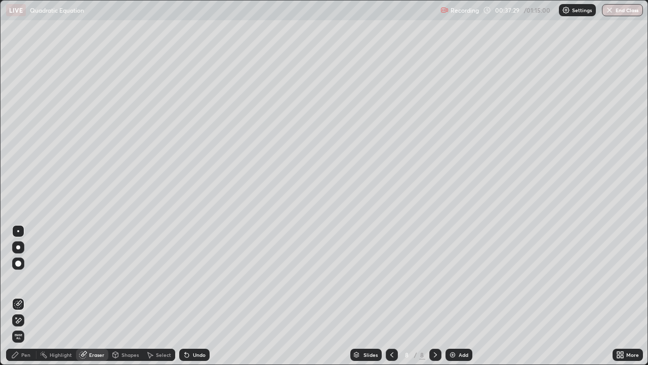
click at [26, 296] on div "Pen" at bounding box center [21, 354] width 30 height 12
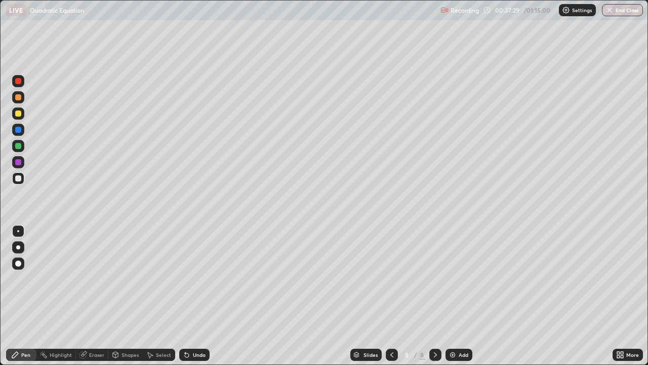
click at [18, 178] on div at bounding box center [18, 178] width 6 height 6
click at [18, 146] on div at bounding box center [18, 146] width 6 height 6
click at [17, 178] on div at bounding box center [18, 178] width 6 height 6
click at [19, 113] on div at bounding box center [18, 113] width 6 height 6
click at [19, 176] on div at bounding box center [18, 178] width 6 height 6
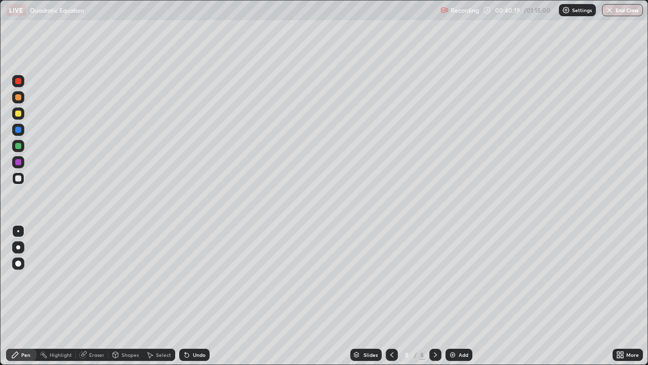
click at [19, 144] on div at bounding box center [18, 146] width 6 height 6
click at [20, 181] on div at bounding box center [18, 178] width 12 height 12
click at [339, 296] on div "Slides 8 / 8 Add" at bounding box center [411, 354] width 403 height 20
click at [22, 180] on div at bounding box center [18, 178] width 12 height 12
click at [20, 183] on div at bounding box center [18, 178] width 12 height 12
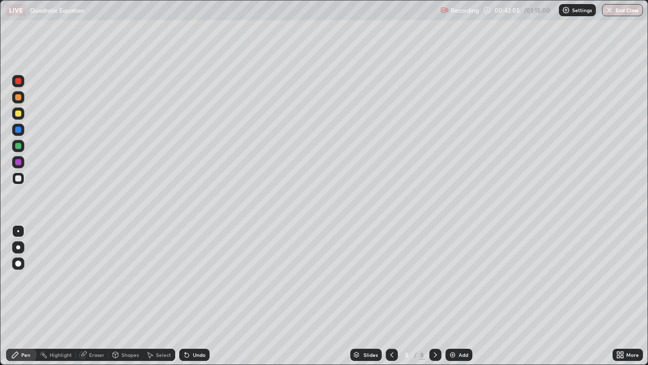
click at [19, 193] on div "Erase all" at bounding box center [18, 182] width 24 height 324
click at [18, 177] on div at bounding box center [18, 178] width 6 height 6
click at [22, 180] on div at bounding box center [18, 178] width 12 height 12
click at [452, 296] on img at bounding box center [453, 354] width 8 height 8
click at [19, 182] on div at bounding box center [18, 178] width 12 height 12
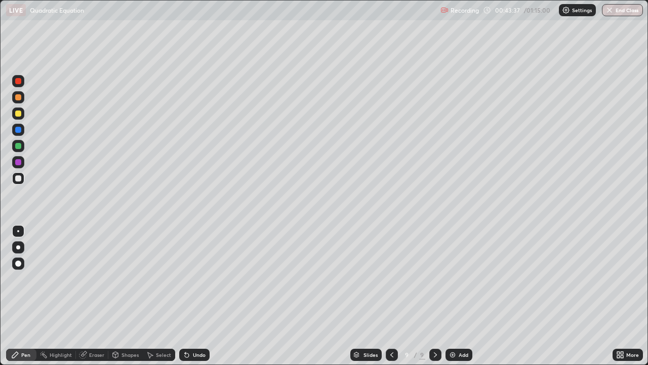
click at [391, 296] on icon at bounding box center [392, 354] width 8 height 8
click at [434, 296] on icon at bounding box center [435, 354] width 8 height 8
click at [393, 296] on div at bounding box center [392, 354] width 12 height 12
click at [436, 296] on div at bounding box center [435, 354] width 12 height 12
click at [19, 179] on div at bounding box center [18, 178] width 6 height 6
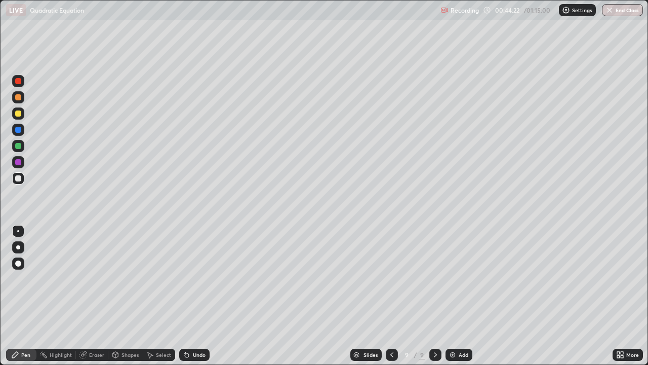
click at [19, 178] on div at bounding box center [18, 178] width 6 height 6
click at [87, 296] on div "Eraser" at bounding box center [92, 354] width 32 height 12
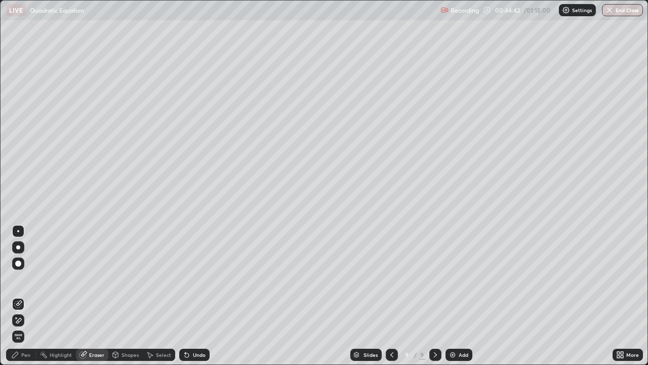
click at [32, 296] on div "Pen" at bounding box center [21, 354] width 30 height 12
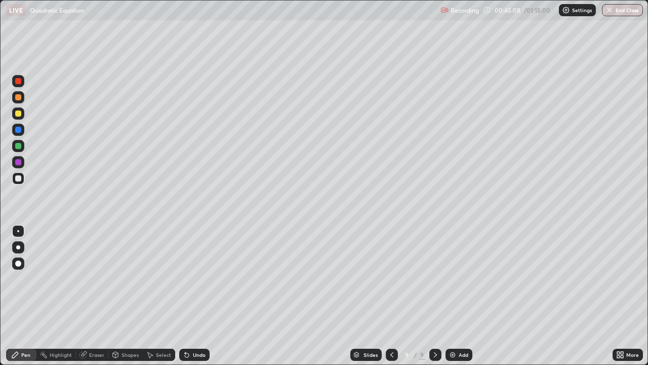
click at [20, 145] on div at bounding box center [18, 146] width 6 height 6
click at [20, 176] on div at bounding box center [18, 178] width 6 height 6
click at [588, 296] on div "Slides 9 / 9 Add" at bounding box center [411, 354] width 403 height 20
click at [392, 296] on icon at bounding box center [392, 354] width 8 height 8
click at [434, 296] on icon at bounding box center [435, 354] width 8 height 8
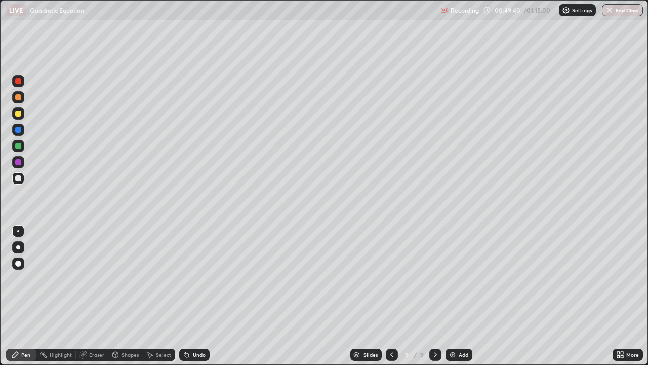
click at [17, 179] on div at bounding box center [18, 178] width 6 height 6
click at [17, 178] on div at bounding box center [18, 178] width 6 height 6
click at [451, 296] on img at bounding box center [453, 354] width 8 height 8
click at [20, 114] on div at bounding box center [18, 113] width 6 height 6
click at [19, 178] on div at bounding box center [18, 178] width 6 height 6
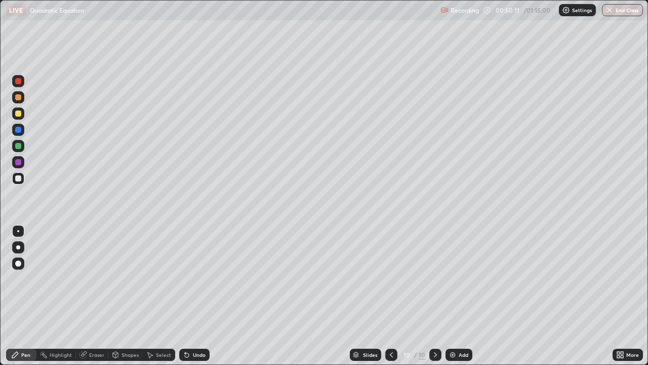
click at [22, 144] on div at bounding box center [18, 146] width 12 height 12
click at [18, 179] on div at bounding box center [18, 178] width 6 height 6
click at [17, 178] on div at bounding box center [18, 178] width 6 height 6
click at [16, 176] on div at bounding box center [18, 178] width 6 height 6
click at [17, 174] on div at bounding box center [18, 178] width 12 height 12
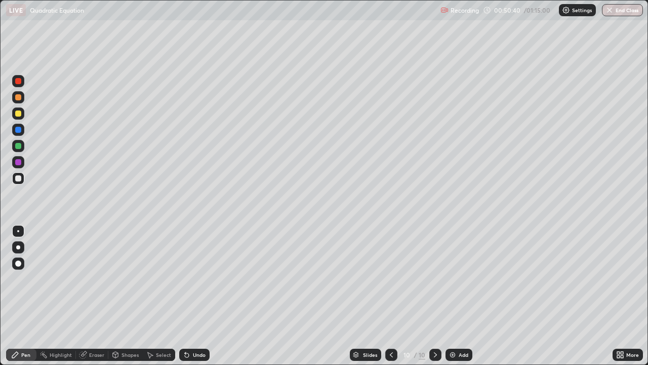
click at [79, 296] on div "Eraser" at bounding box center [92, 354] width 32 height 12
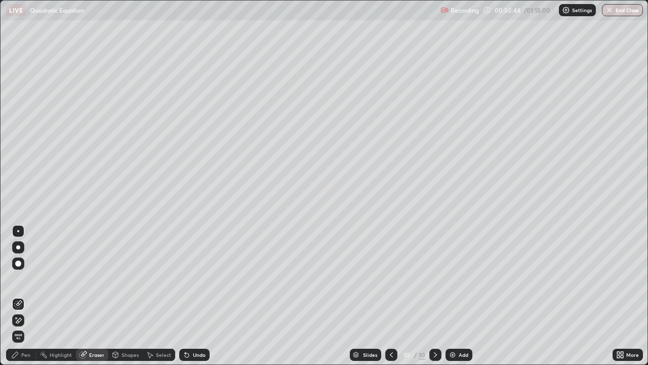
click at [28, 296] on div "Pen" at bounding box center [25, 354] width 9 height 5
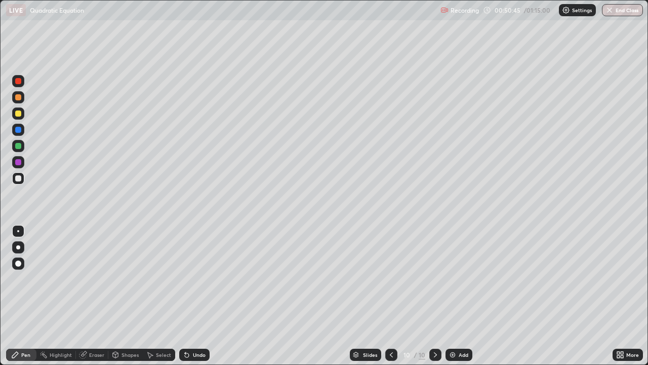
click at [18, 175] on div at bounding box center [18, 178] width 6 height 6
click at [96, 296] on div "Eraser" at bounding box center [96, 354] width 15 height 5
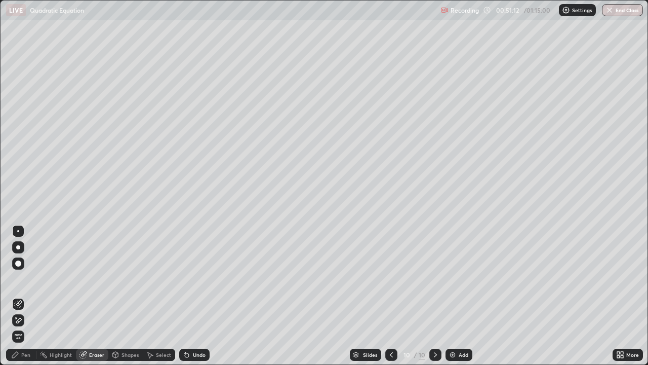
click at [31, 296] on div "Pen" at bounding box center [21, 354] width 30 height 12
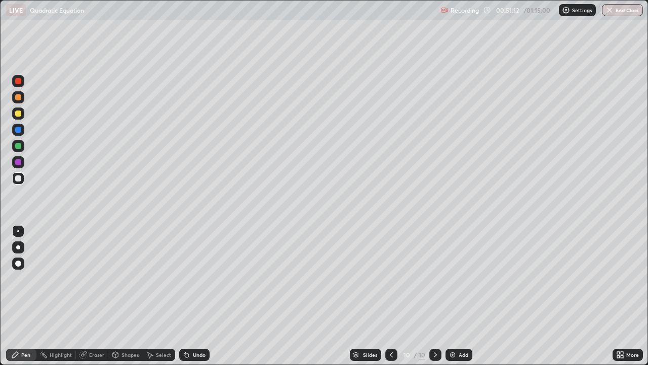
click at [19, 179] on div at bounding box center [18, 178] width 6 height 6
click at [98, 296] on div "Eraser" at bounding box center [96, 354] width 15 height 5
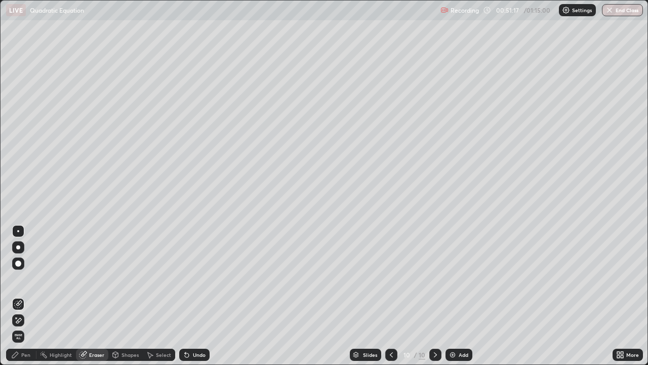
click at [32, 296] on div "Pen" at bounding box center [21, 354] width 30 height 12
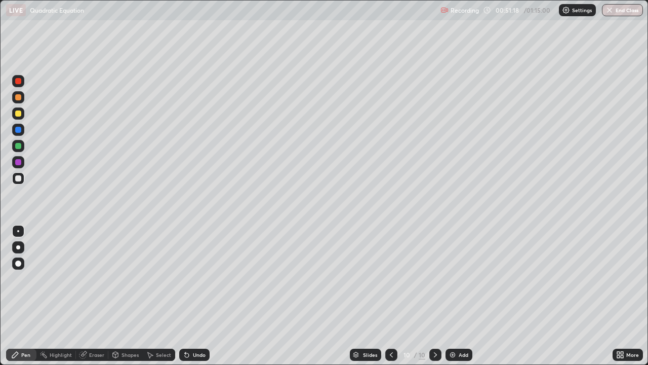
click at [17, 182] on div at bounding box center [18, 178] width 12 height 12
click at [20, 185] on div at bounding box center [18, 178] width 12 height 16
click at [20, 114] on div at bounding box center [18, 113] width 6 height 6
click at [19, 130] on div at bounding box center [18, 130] width 6 height 6
click at [21, 160] on div at bounding box center [18, 162] width 6 height 6
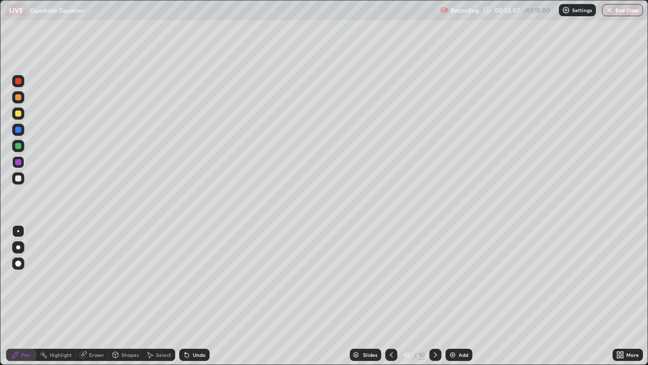
click at [19, 178] on div at bounding box center [18, 178] width 6 height 6
click at [18, 178] on div at bounding box center [18, 178] width 6 height 6
click at [19, 174] on div at bounding box center [18, 178] width 12 height 12
click at [19, 178] on div at bounding box center [18, 178] width 6 height 6
click at [21, 178] on div at bounding box center [18, 178] width 6 height 6
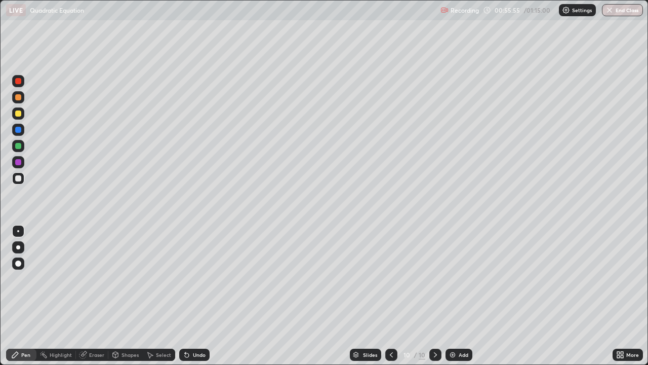
click at [20, 159] on div at bounding box center [18, 162] width 6 height 6
click at [19, 182] on div at bounding box center [18, 178] width 12 height 12
click at [90, 296] on div "Eraser" at bounding box center [96, 354] width 15 height 5
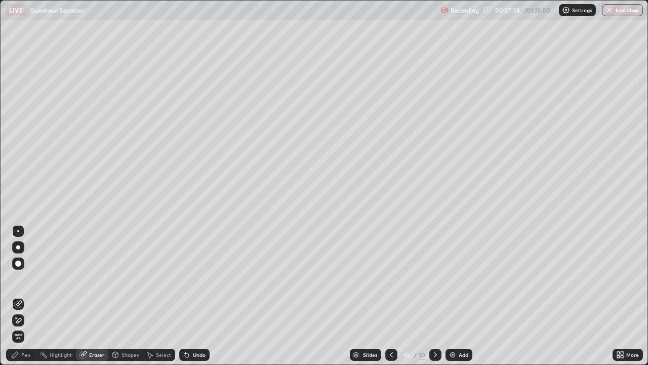
click at [28, 296] on div "Pen" at bounding box center [25, 354] width 9 height 5
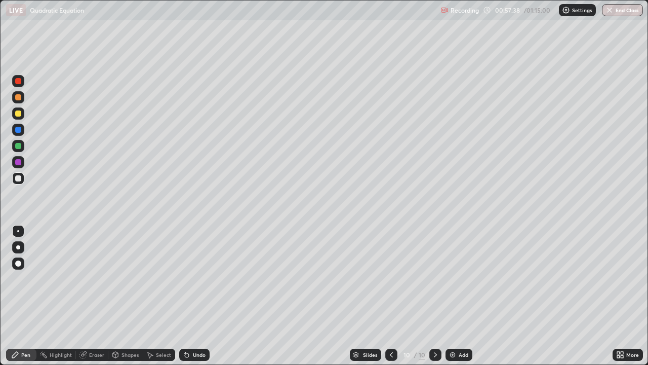
click at [23, 296] on div "Pen" at bounding box center [21, 354] width 30 height 12
click at [19, 182] on div at bounding box center [18, 178] width 12 height 12
click at [451, 296] on img at bounding box center [453, 354] width 8 height 8
click at [18, 115] on div at bounding box center [18, 113] width 6 height 6
click at [21, 178] on div at bounding box center [18, 178] width 6 height 6
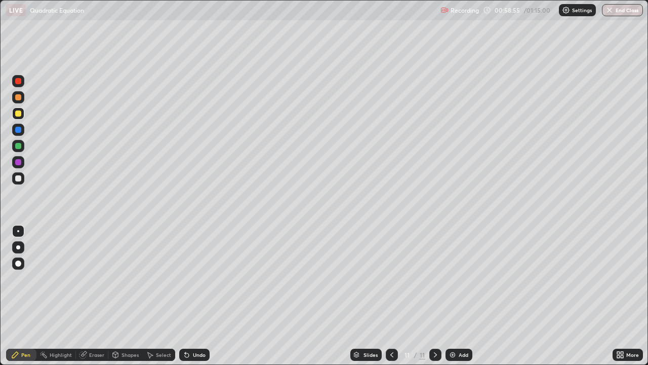
click at [19, 178] on div at bounding box center [18, 178] width 6 height 6
click at [21, 174] on div at bounding box center [18, 178] width 12 height 12
click at [19, 179] on div at bounding box center [18, 178] width 6 height 6
click at [20, 178] on div at bounding box center [18, 178] width 6 height 6
click at [19, 180] on div at bounding box center [18, 178] width 6 height 6
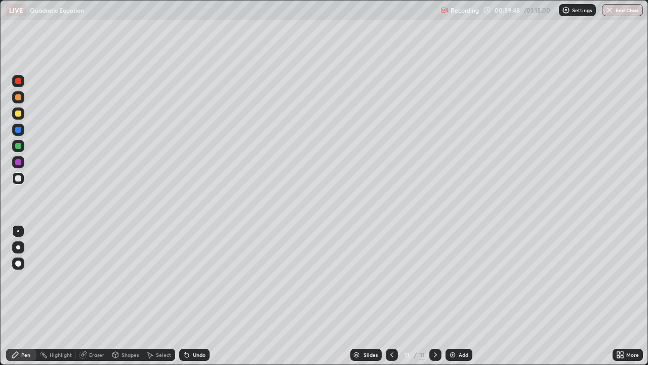
click at [21, 178] on div at bounding box center [18, 178] width 6 height 6
click at [90, 296] on div "Eraser" at bounding box center [96, 354] width 15 height 5
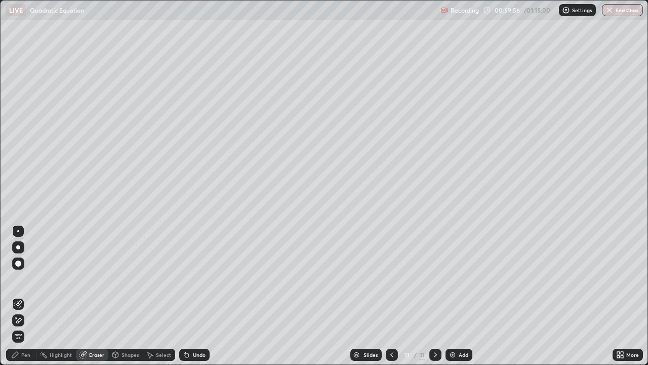
click at [29, 296] on div "Pen" at bounding box center [21, 354] width 30 height 12
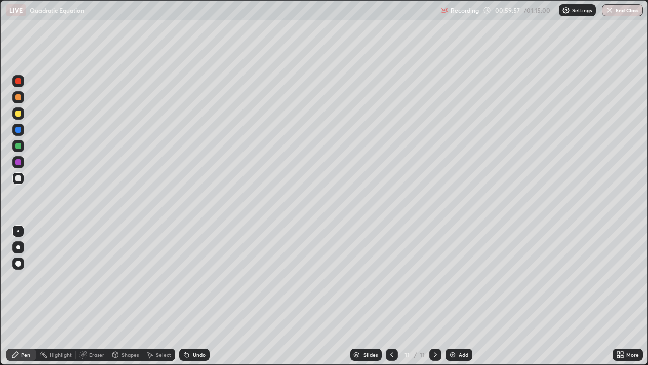
click at [18, 177] on div at bounding box center [18, 178] width 6 height 6
click at [95, 296] on div "Eraser" at bounding box center [92, 354] width 32 height 12
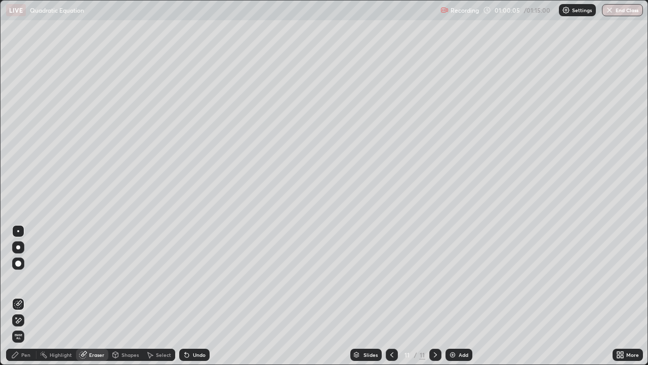
click at [31, 296] on div "Pen" at bounding box center [21, 354] width 30 height 12
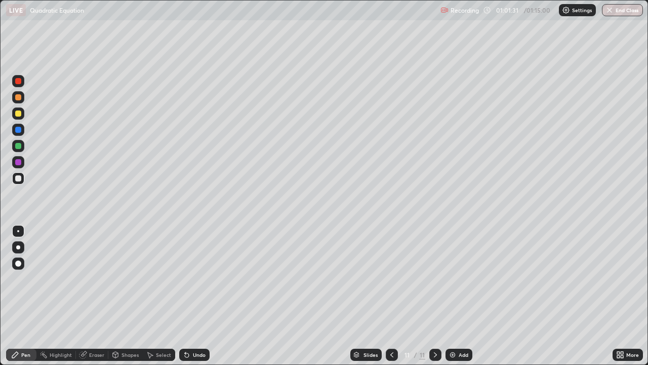
click at [19, 177] on div at bounding box center [18, 178] width 6 height 6
click at [100, 296] on div "Eraser" at bounding box center [92, 354] width 32 height 12
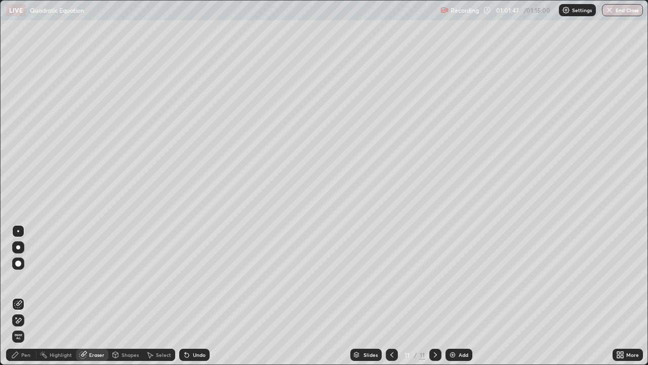
click at [26, 296] on div "Pen" at bounding box center [21, 354] width 30 height 12
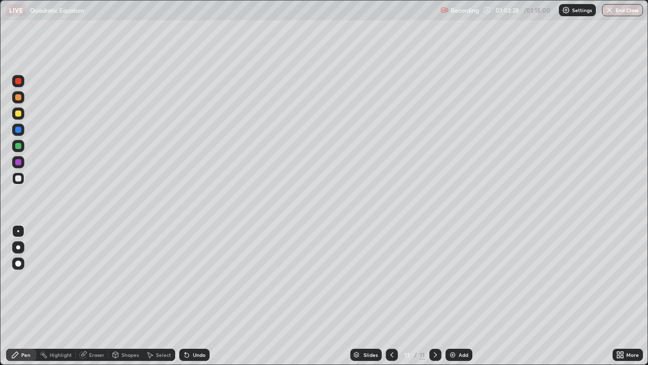
click at [20, 163] on div at bounding box center [18, 162] width 6 height 6
click at [18, 178] on div at bounding box center [18, 178] width 6 height 6
click at [19, 177] on div at bounding box center [18, 178] width 6 height 6
click at [24, 111] on div at bounding box center [18, 113] width 12 height 12
click at [23, 148] on div at bounding box center [18, 146] width 12 height 12
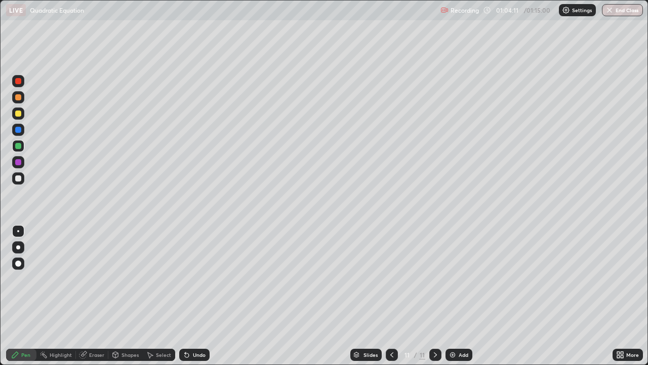
click at [18, 182] on div at bounding box center [18, 178] width 12 height 12
click at [22, 181] on div at bounding box center [18, 178] width 12 height 12
click at [452, 296] on img at bounding box center [453, 354] width 8 height 8
click at [19, 179] on div at bounding box center [18, 178] width 6 height 6
click at [20, 114] on div at bounding box center [18, 113] width 6 height 6
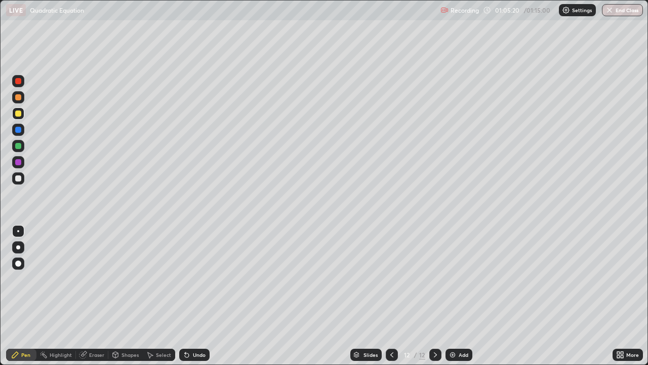
click at [19, 178] on div at bounding box center [18, 178] width 6 height 6
click at [19, 179] on div at bounding box center [18, 178] width 6 height 6
click at [18, 144] on div at bounding box center [18, 146] width 6 height 6
click at [21, 115] on div at bounding box center [18, 113] width 12 height 12
click at [20, 182] on div at bounding box center [18, 178] width 12 height 12
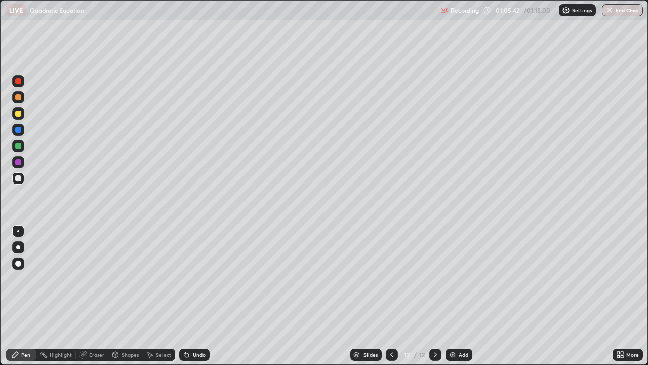
click at [19, 159] on div at bounding box center [18, 162] width 6 height 6
click at [22, 180] on div at bounding box center [18, 178] width 12 height 12
click at [22, 142] on div at bounding box center [18, 146] width 12 height 12
click at [19, 179] on div at bounding box center [18, 178] width 6 height 6
click at [20, 179] on div at bounding box center [18, 178] width 6 height 6
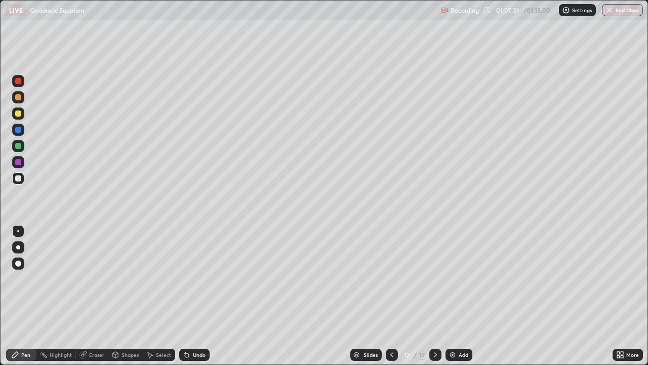
click at [19, 144] on div at bounding box center [18, 146] width 6 height 6
click at [20, 115] on div at bounding box center [18, 113] width 6 height 6
click at [98, 296] on div "Eraser" at bounding box center [92, 354] width 32 height 12
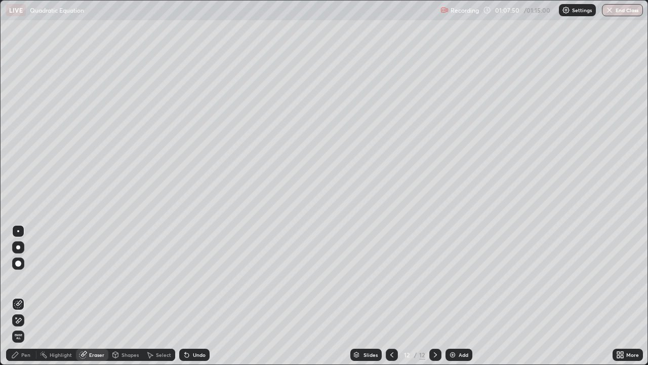
click at [30, 296] on div "Pen" at bounding box center [21, 354] width 30 height 12
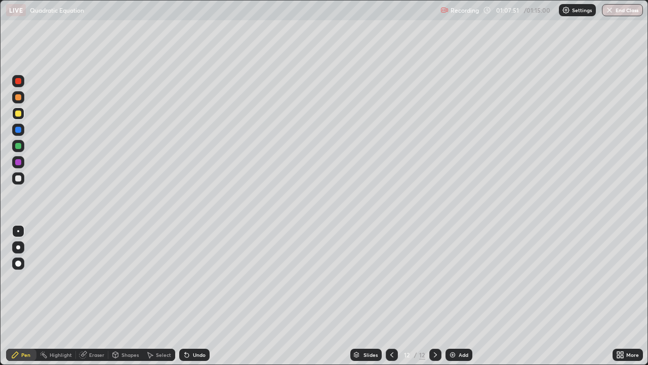
click at [19, 116] on div at bounding box center [18, 113] width 6 height 6
click at [449, 296] on div "Add" at bounding box center [459, 354] width 27 height 12
click at [19, 179] on div at bounding box center [18, 178] width 6 height 6
click at [88, 296] on div "Eraser" at bounding box center [92, 354] width 32 height 12
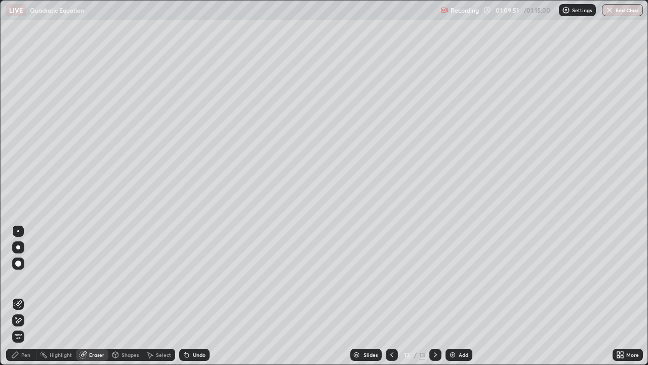
click at [29, 296] on div "Pen" at bounding box center [21, 354] width 30 height 12
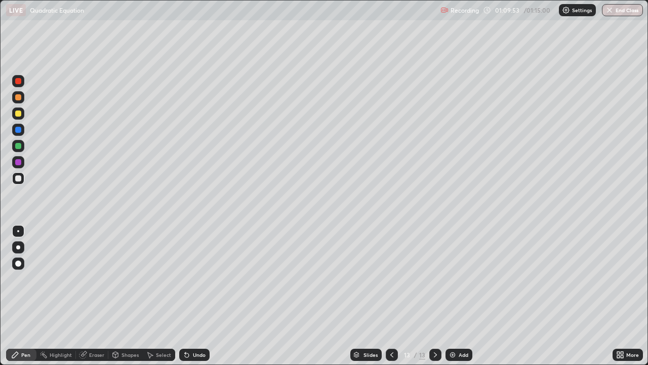
click at [21, 113] on div at bounding box center [18, 113] width 6 height 6
click at [16, 176] on div at bounding box center [18, 178] width 6 height 6
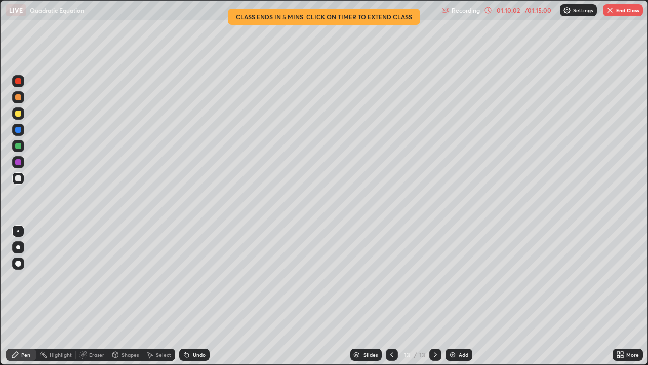
click at [19, 97] on div at bounding box center [18, 97] width 6 height 6
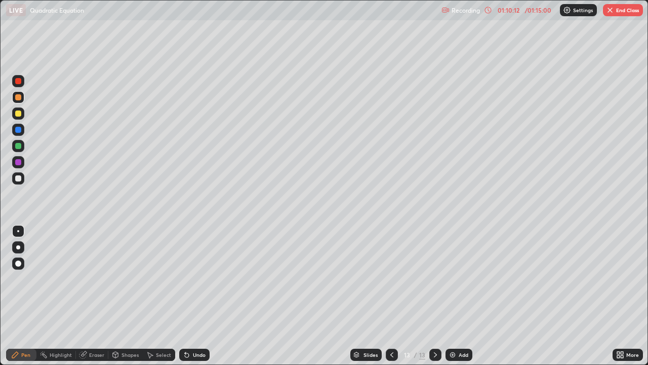
click at [93, 296] on div "Eraser" at bounding box center [92, 354] width 32 height 12
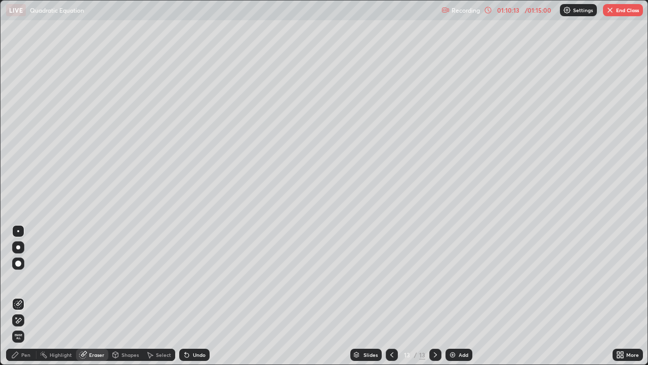
click at [30, 296] on div "Pen" at bounding box center [21, 354] width 30 height 12
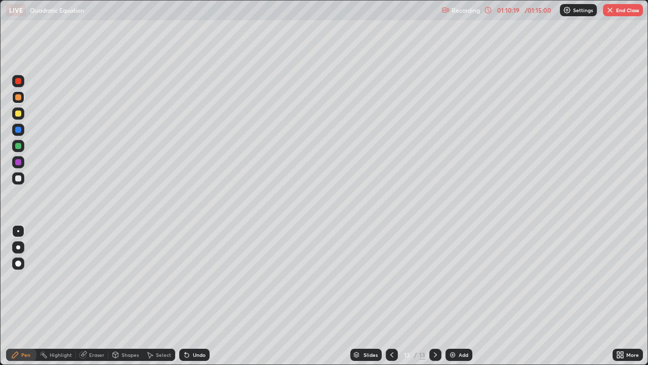
click at [17, 178] on div at bounding box center [18, 178] width 6 height 6
click at [89, 296] on div "Eraser" at bounding box center [92, 354] width 32 height 12
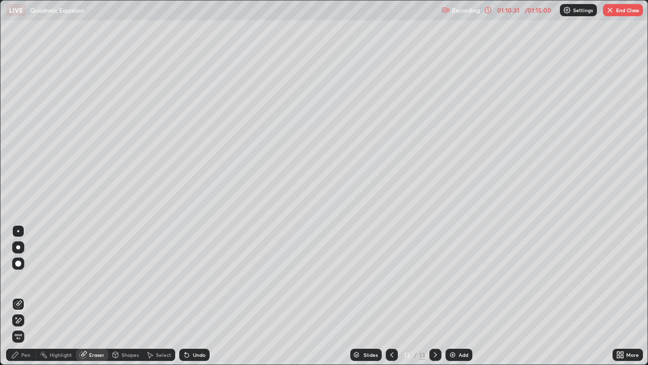
click at [31, 296] on div "Pen" at bounding box center [21, 354] width 30 height 12
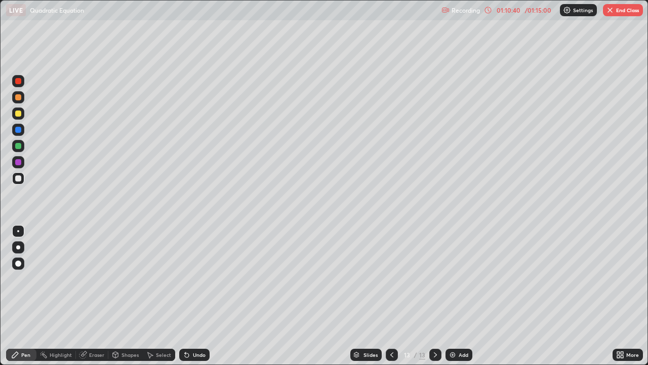
click at [388, 296] on icon at bounding box center [392, 354] width 8 height 8
click at [392, 296] on div at bounding box center [392, 354] width 12 height 20
click at [434, 296] on icon at bounding box center [435, 354] width 8 height 8
click at [434, 296] on icon at bounding box center [435, 354] width 3 height 5
click at [434, 296] on icon at bounding box center [435, 354] width 8 height 8
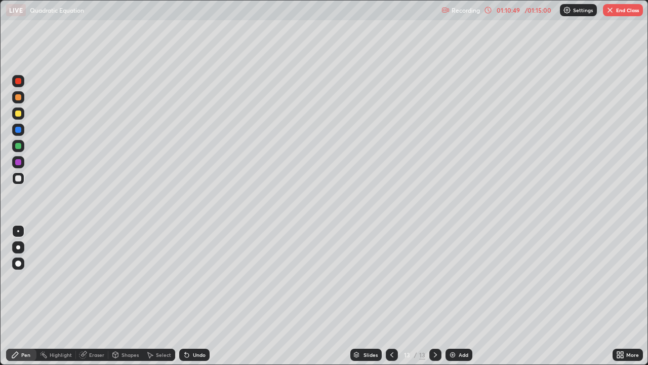
click at [18, 179] on div at bounding box center [18, 178] width 6 height 6
click at [618, 15] on button "End Class" at bounding box center [623, 10] width 40 height 12
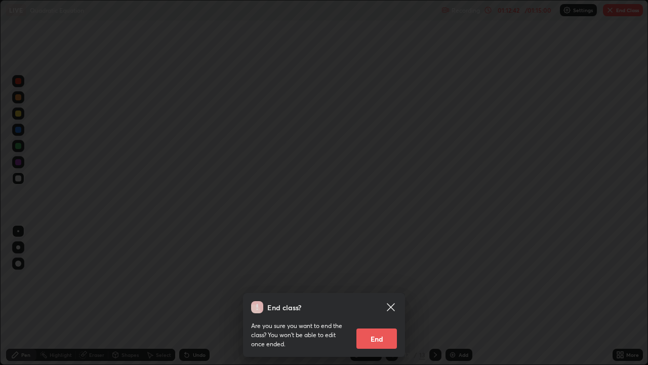
click at [391, 296] on icon at bounding box center [391, 307] width 12 height 12
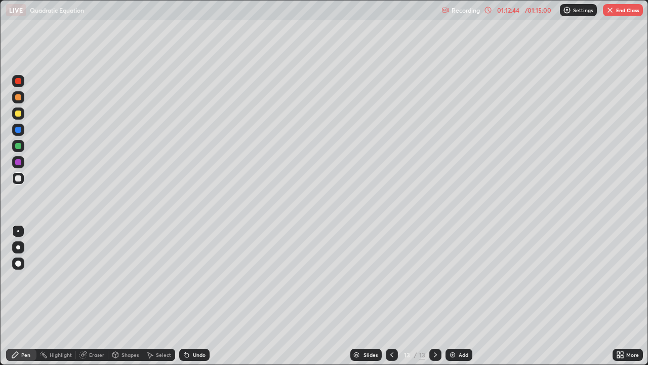
click at [22, 149] on div at bounding box center [18, 146] width 12 height 12
click at [19, 177] on div at bounding box center [18, 178] width 6 height 6
click at [20, 160] on div at bounding box center [18, 162] width 6 height 6
click at [619, 13] on button "End Class" at bounding box center [623, 10] width 40 height 12
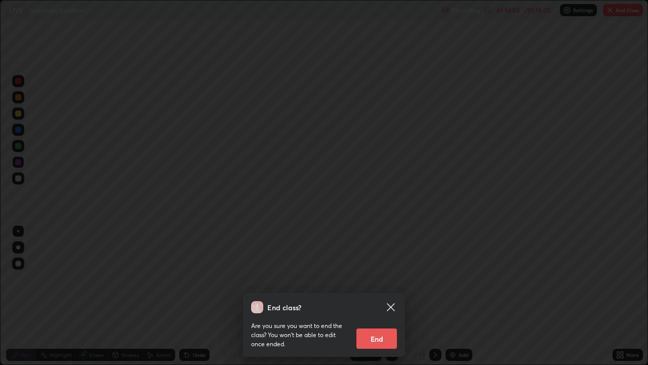
click at [389, 296] on button "End" at bounding box center [376, 338] width 41 height 20
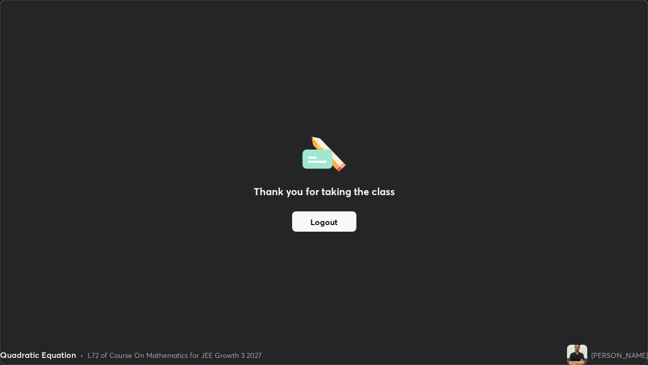
click at [349, 231] on button "Logout" at bounding box center [324, 221] width 64 height 20
click at [352, 229] on button "Logout" at bounding box center [324, 221] width 64 height 20
